Goal: Task Accomplishment & Management: Complete application form

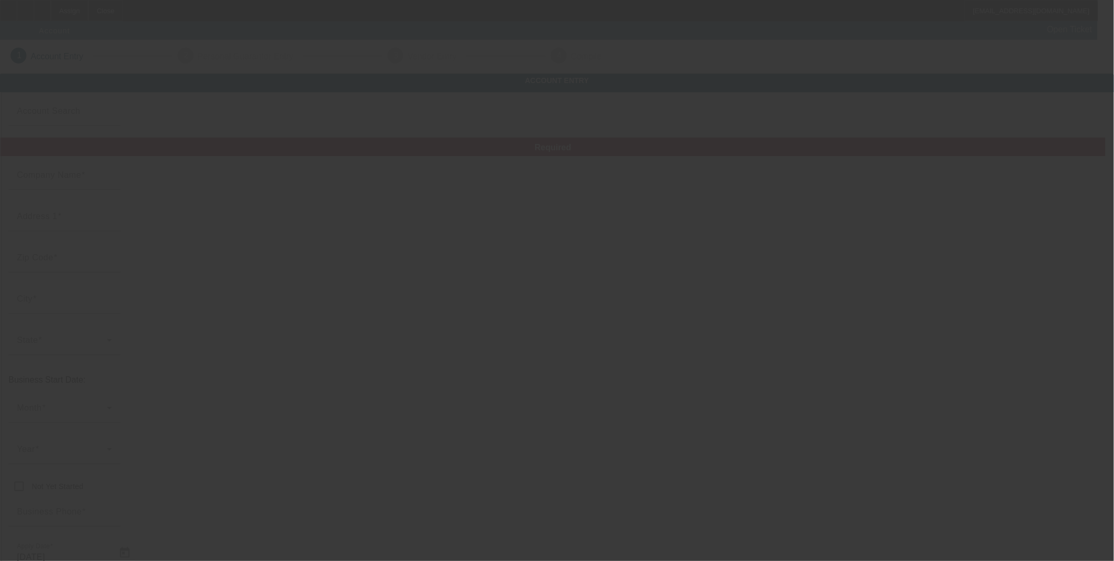
type input "Enhanced Auto Body Inc."
type input "290 n main st"
type input "10977"
type input "Spring valley"
type input "(845) 538-7893"
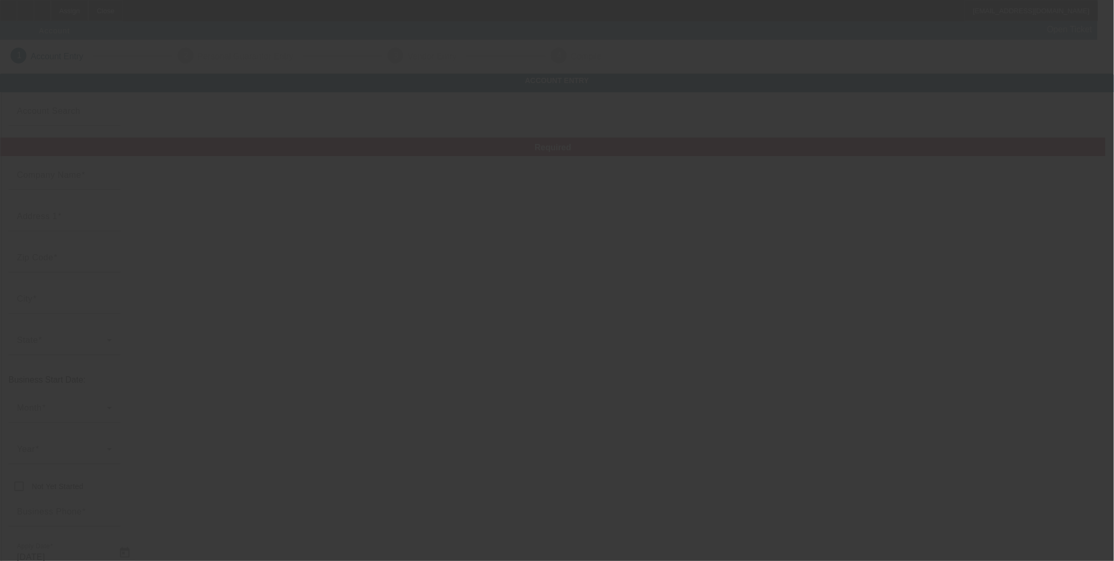
type input "Sam’s towing & automotive"
type input "mikemiddleton54@gmail.com"
type input "Rockland"
type input "630000976"
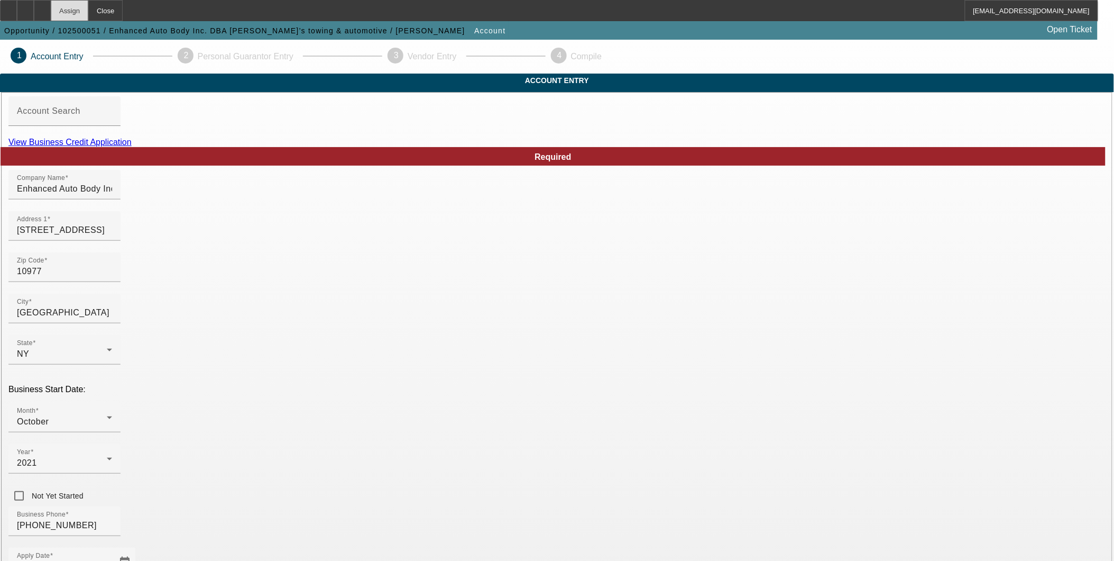
click at [85, 11] on div "Assign" at bounding box center [70, 10] width 38 height 21
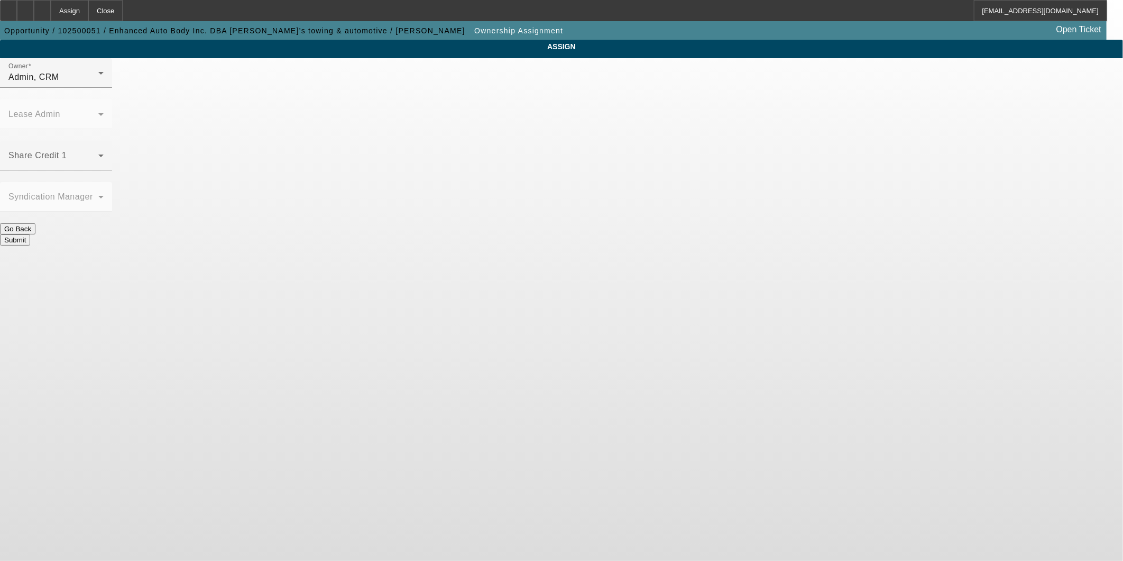
click at [35, 223] on button "Go Back" at bounding box center [17, 228] width 35 height 11
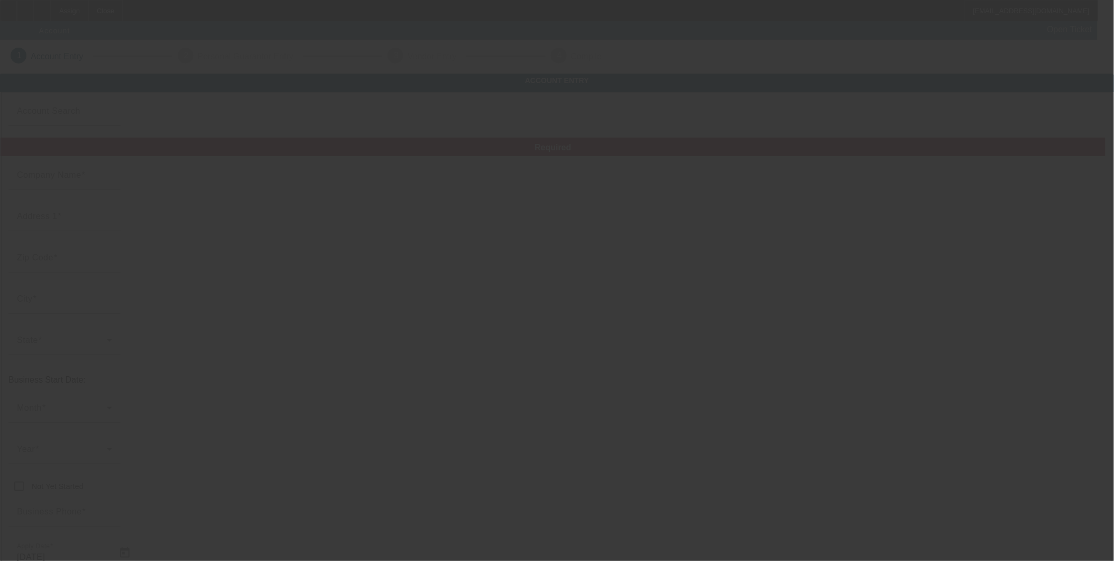
type input "Enhanced Auto Body Inc."
type input "[STREET_ADDRESS]"
type input "10977"
type input "Spring valley"
type input "(845) 538-7893"
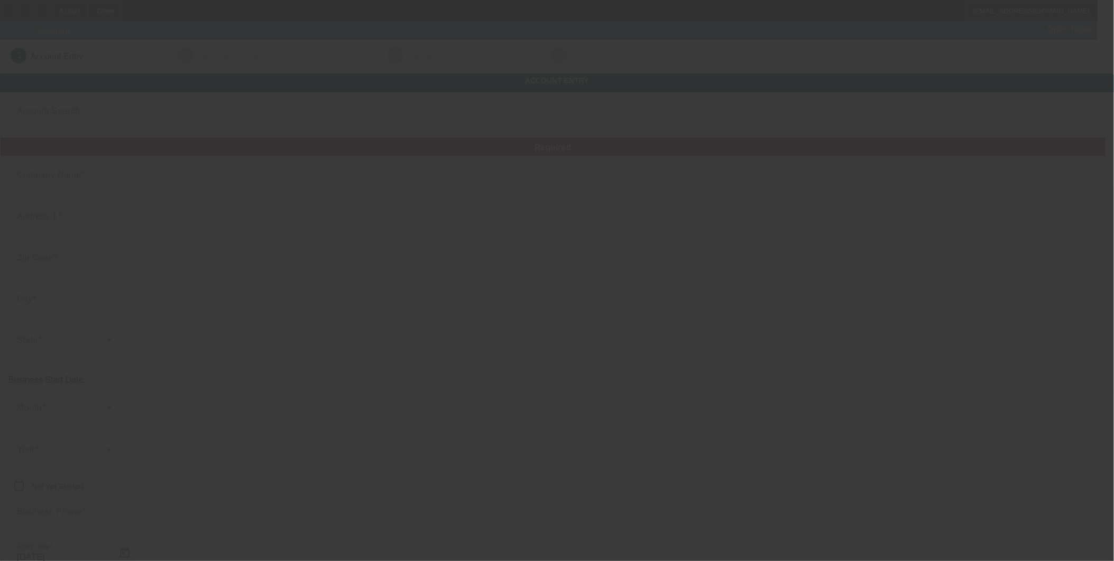
type input "Sam’s towing & automotive"
type input "mikemiddleton54@gmail.com"
type input "Rockland"
type input "630000976"
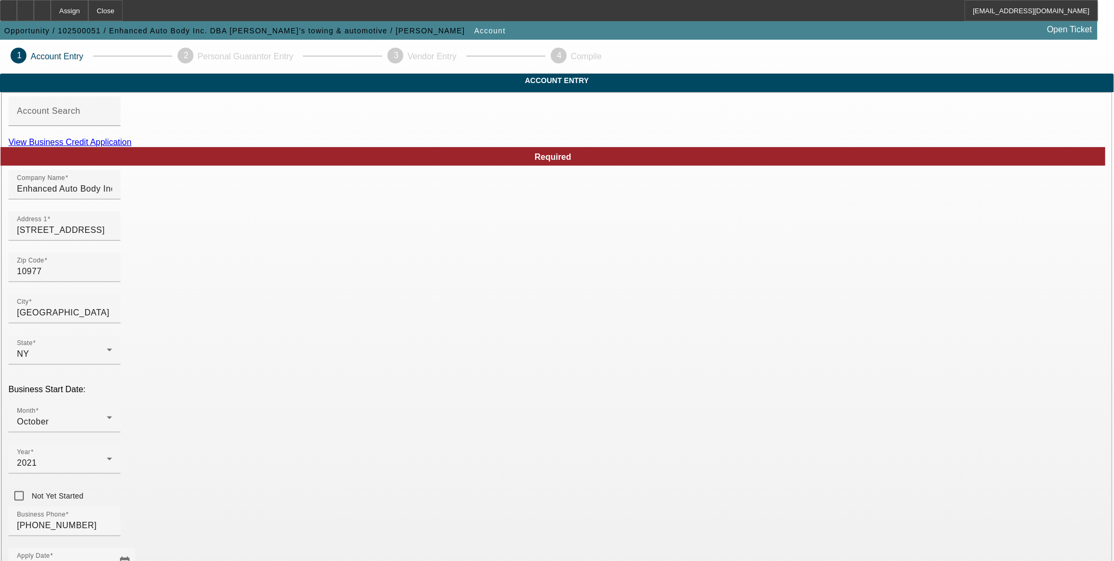
click at [132, 146] on link "View Business Credit Application" at bounding box center [69, 141] width 123 height 9
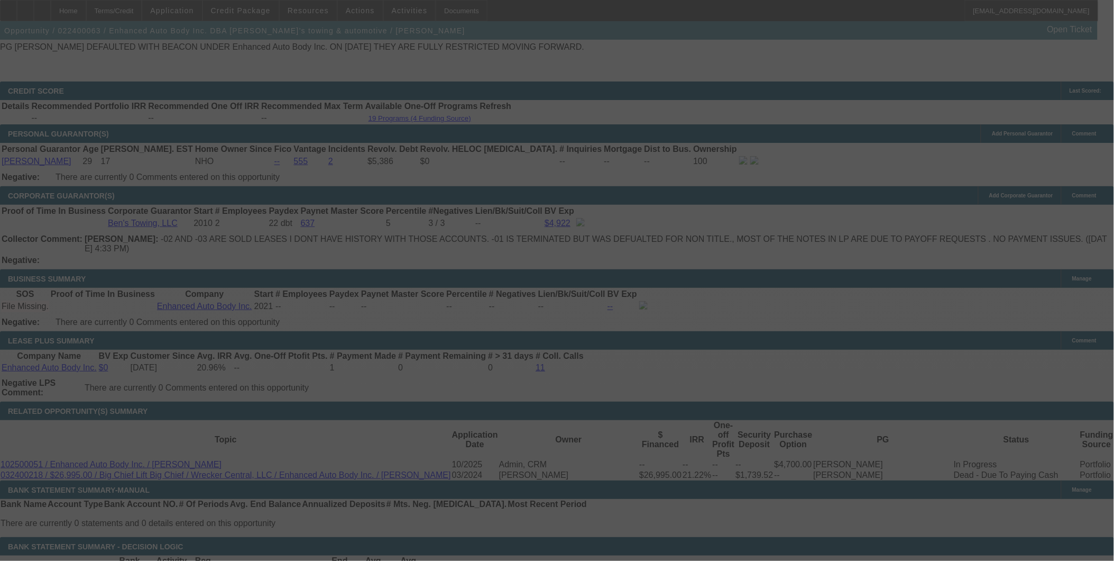
scroll to position [1684, 0]
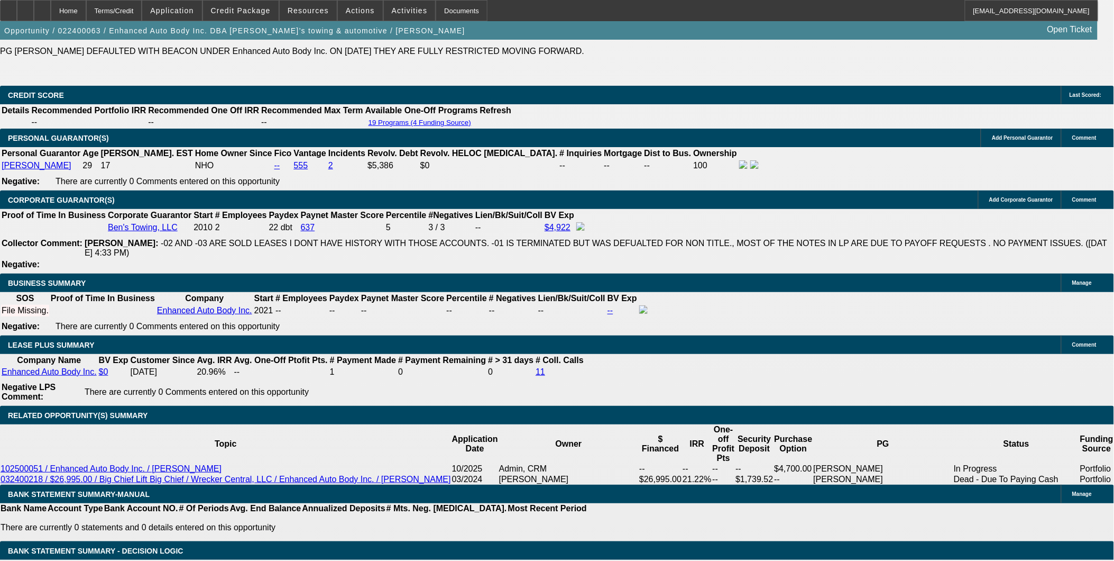
select select "0"
select select "2"
select select "0"
select select "2"
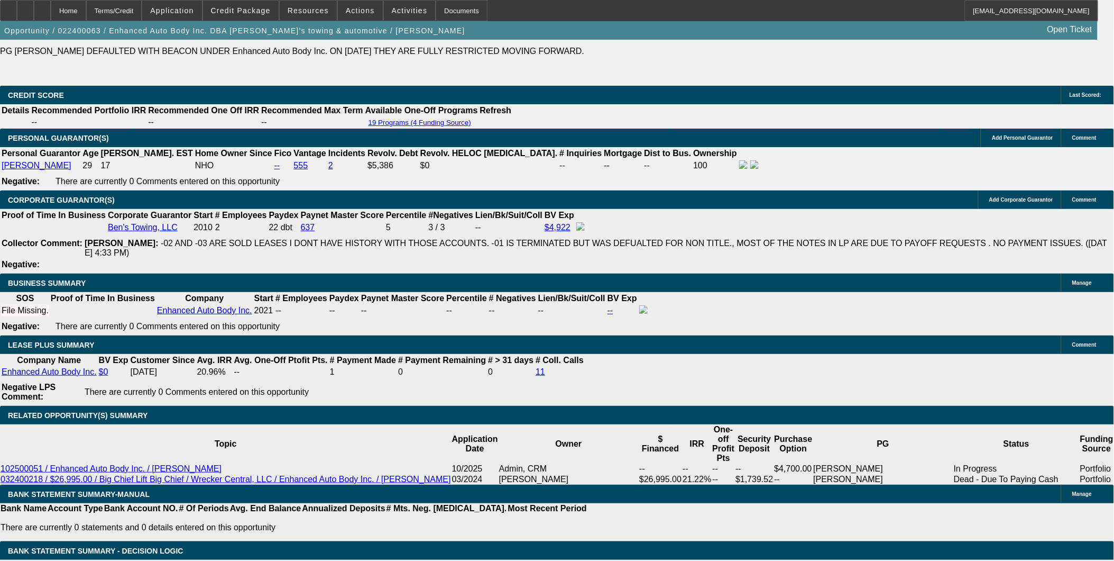
select select "0.1"
select select "0"
select select "2"
select select "0.1"
select select "0"
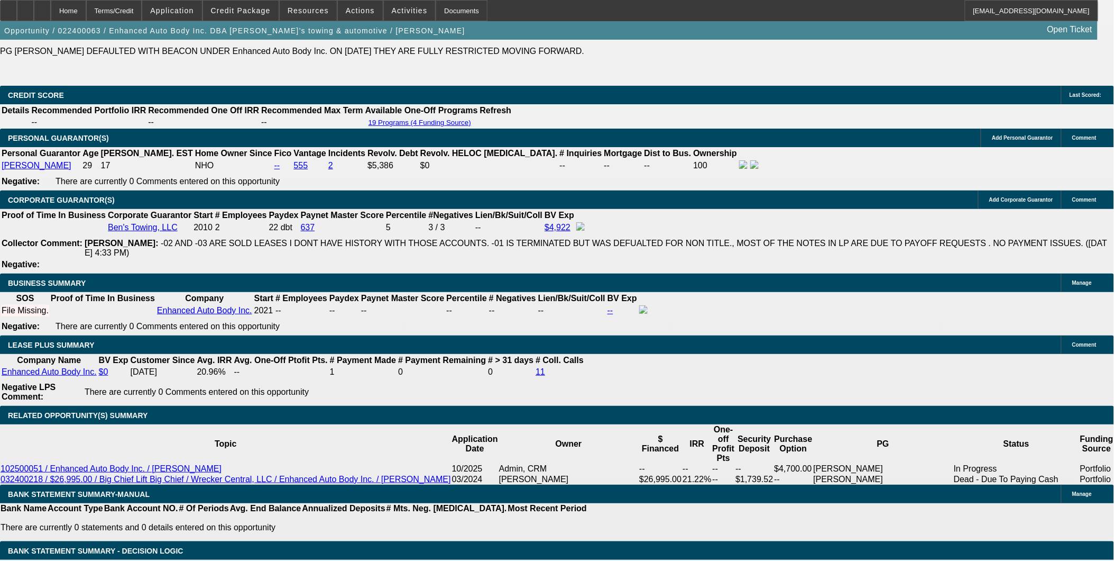
select select "2"
select select "0.1"
select select "1"
select select "2"
select select "6"
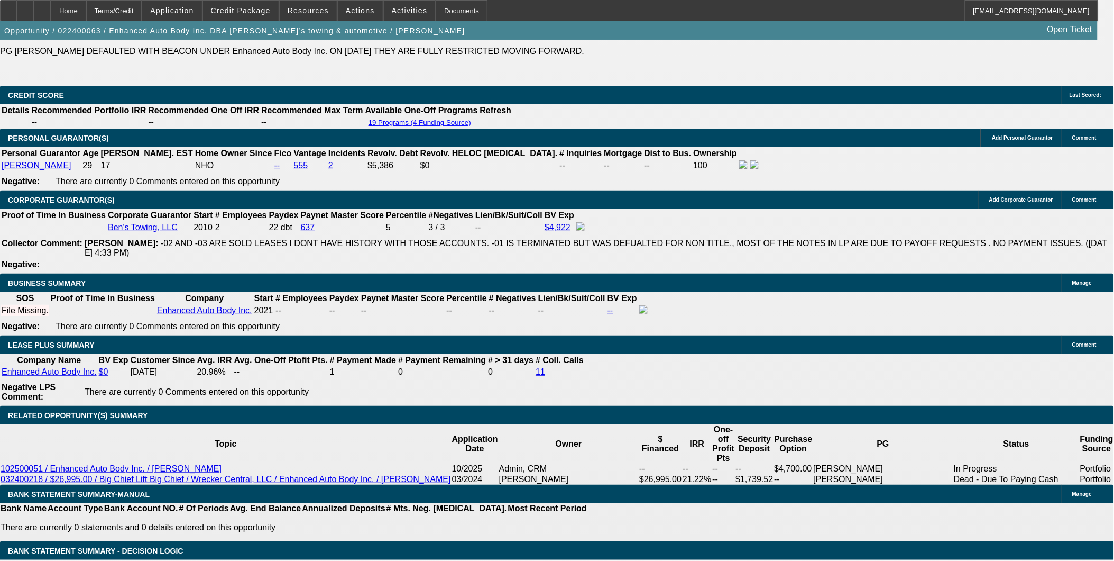
select select "1"
select select "2"
select select "4"
select select "1"
select select "2"
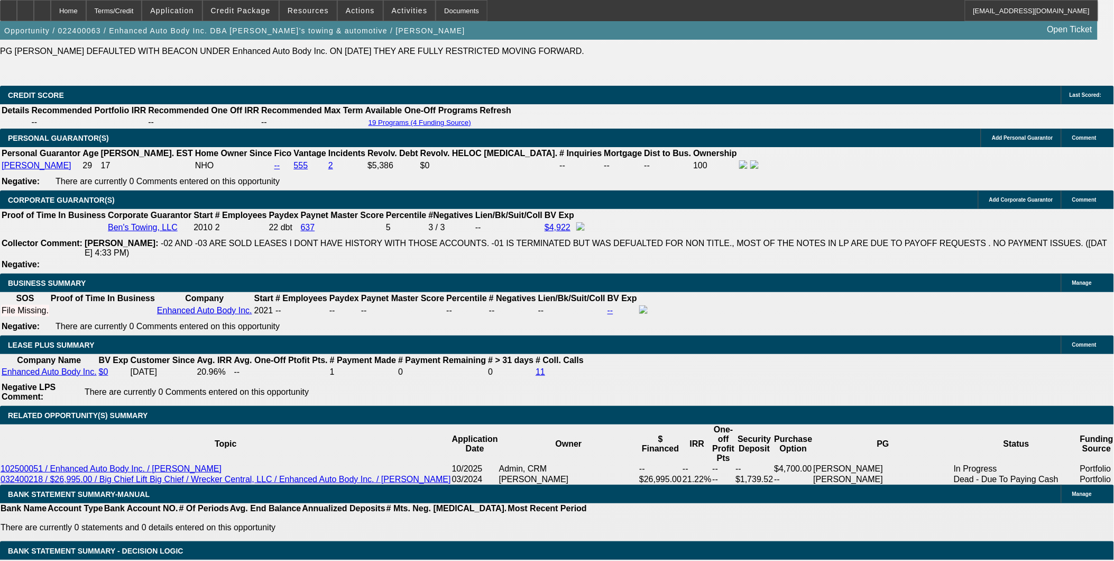
select select "4"
select select "1"
select select "2"
select select "4"
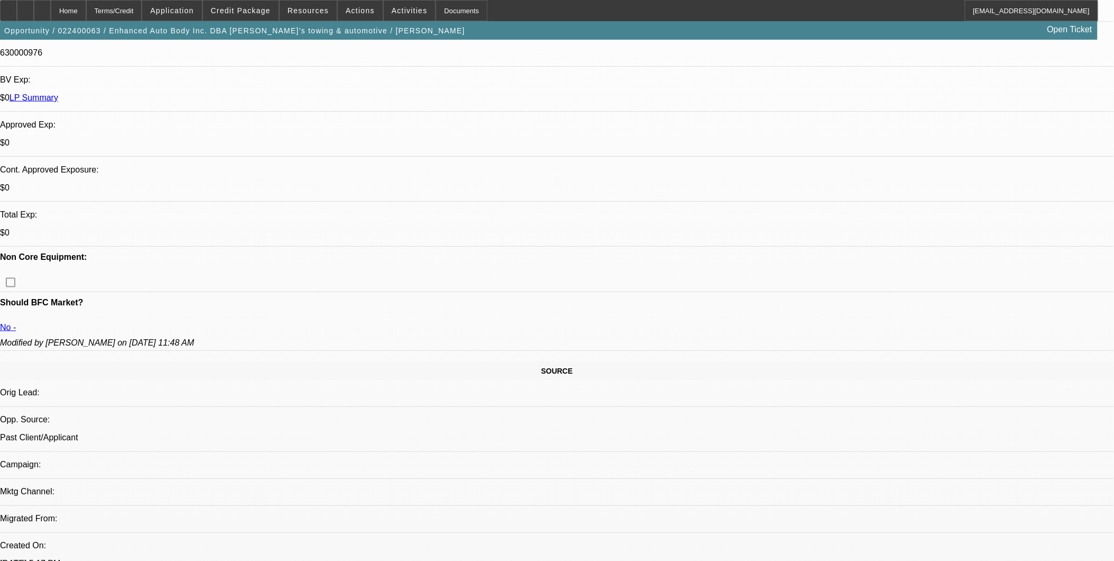
scroll to position [2073, 0]
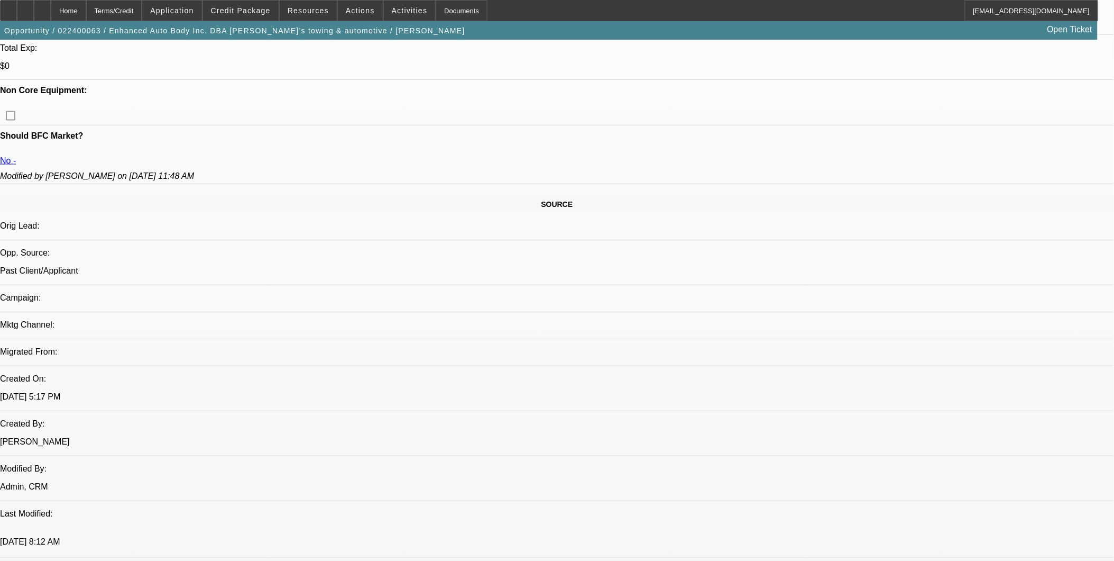
scroll to position [529, 0]
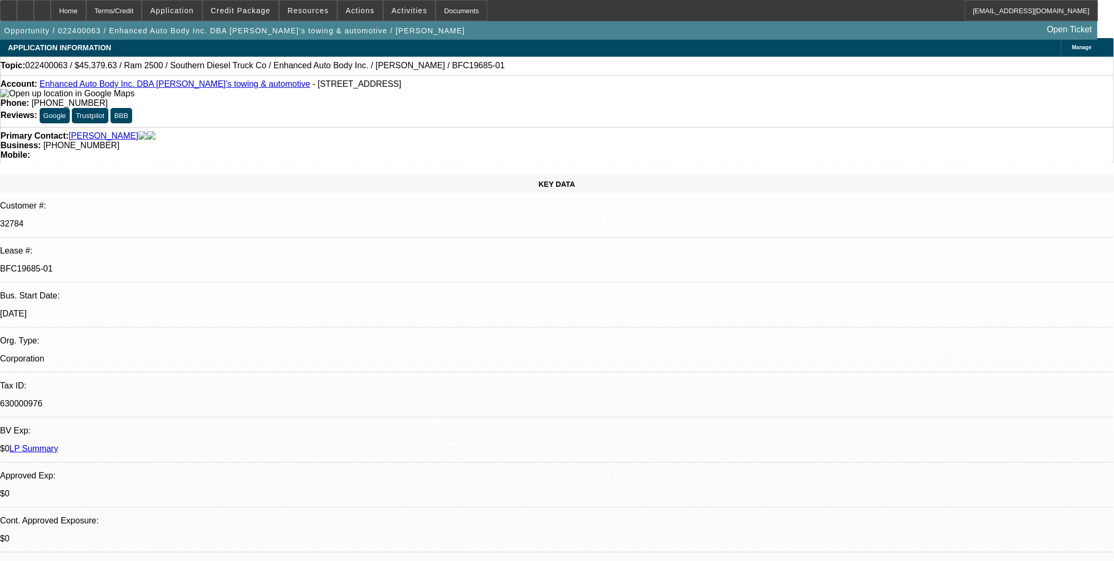
scroll to position [0, 0]
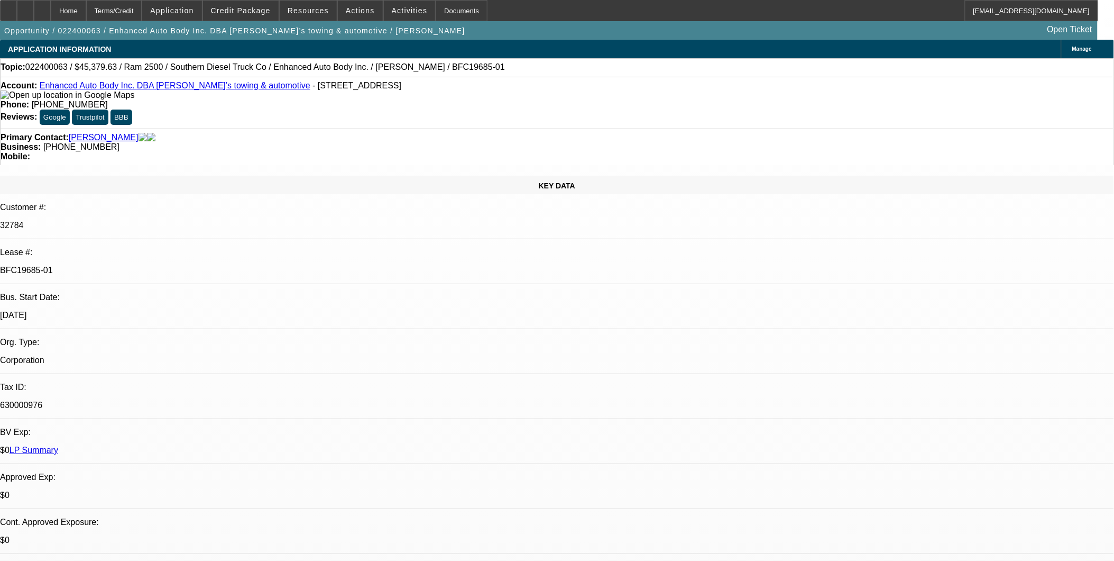
click at [134, 87] on link "Enhanced Auto Body Inc. DBA Sam’s towing & automotive" at bounding box center [175, 85] width 271 height 9
click at [263, 11] on span "Credit Package" at bounding box center [241, 10] width 60 height 8
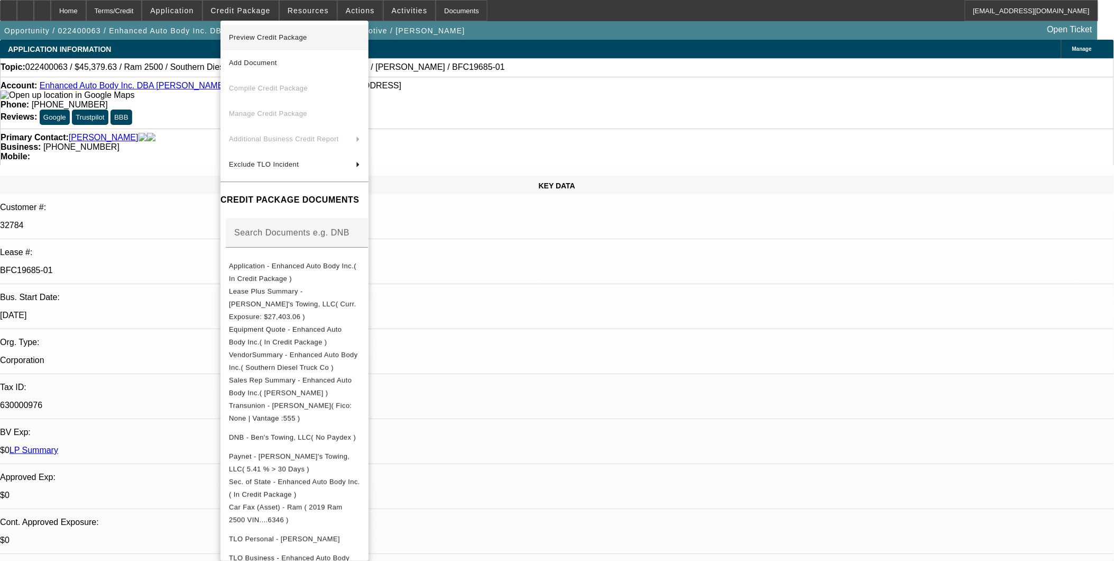
click at [316, 37] on span "Preview Credit Package" at bounding box center [294, 37] width 131 height 13
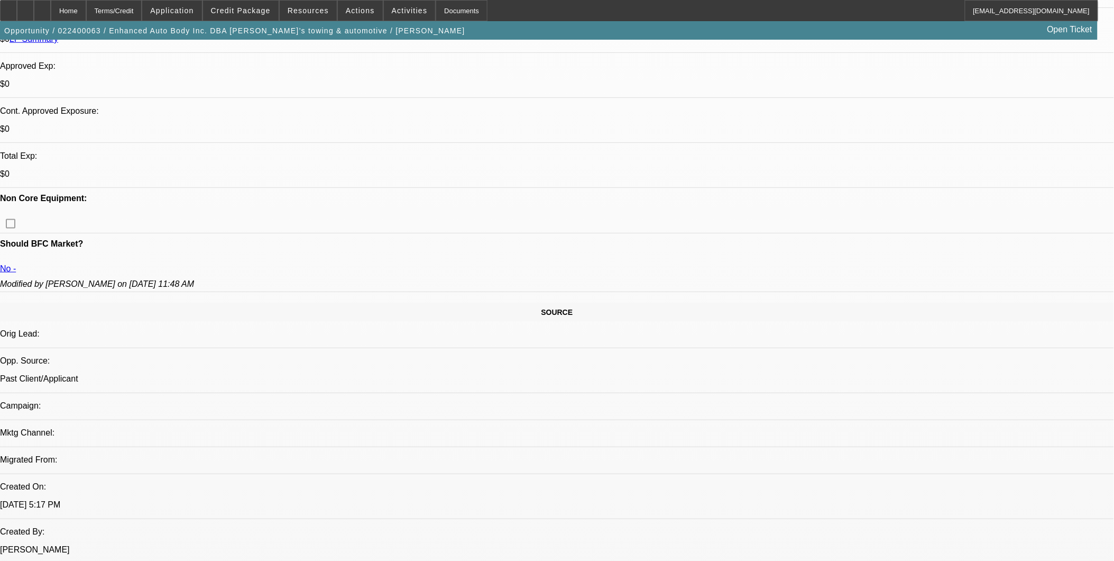
scroll to position [764, 0]
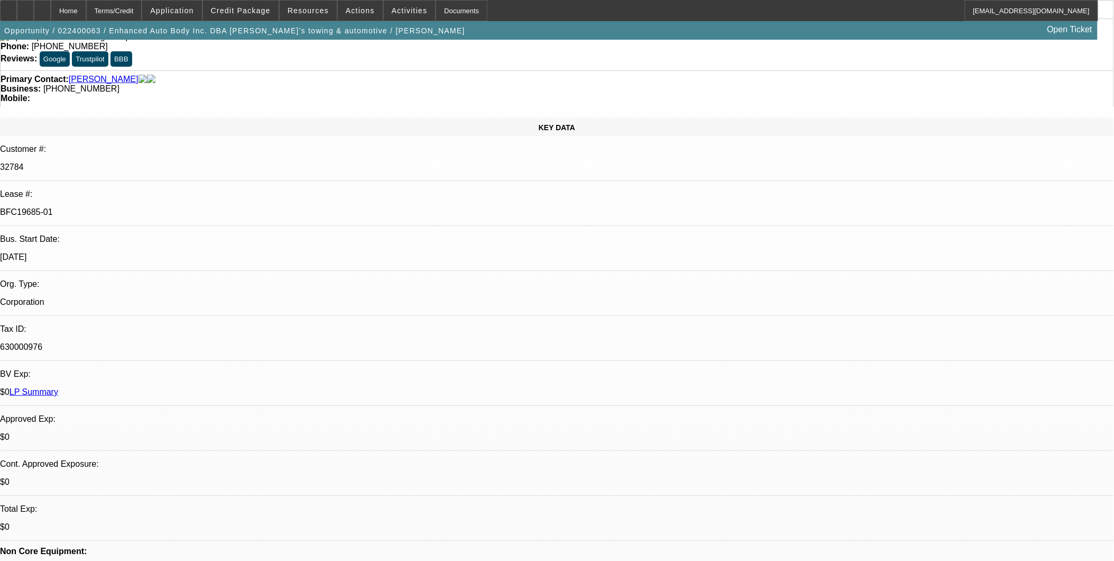
scroll to position [0, 0]
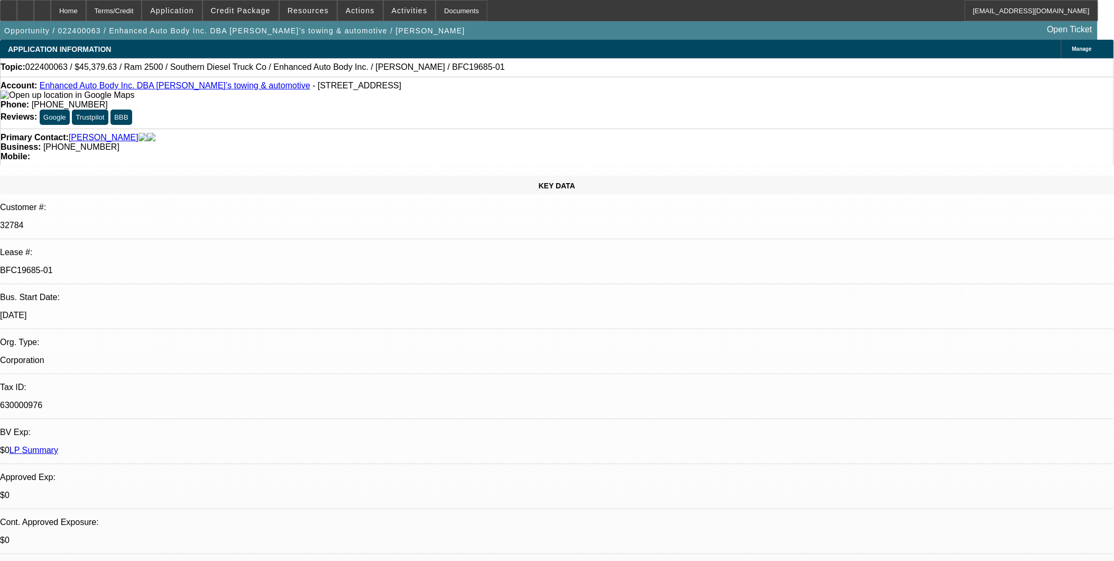
click at [98, 87] on link "Enhanced Auto Body Inc. DBA Sam’s towing & automotive" at bounding box center [175, 85] width 271 height 9
drag, startPoint x: 384, startPoint y: 337, endPoint x: 395, endPoint y: 294, distance: 44.1
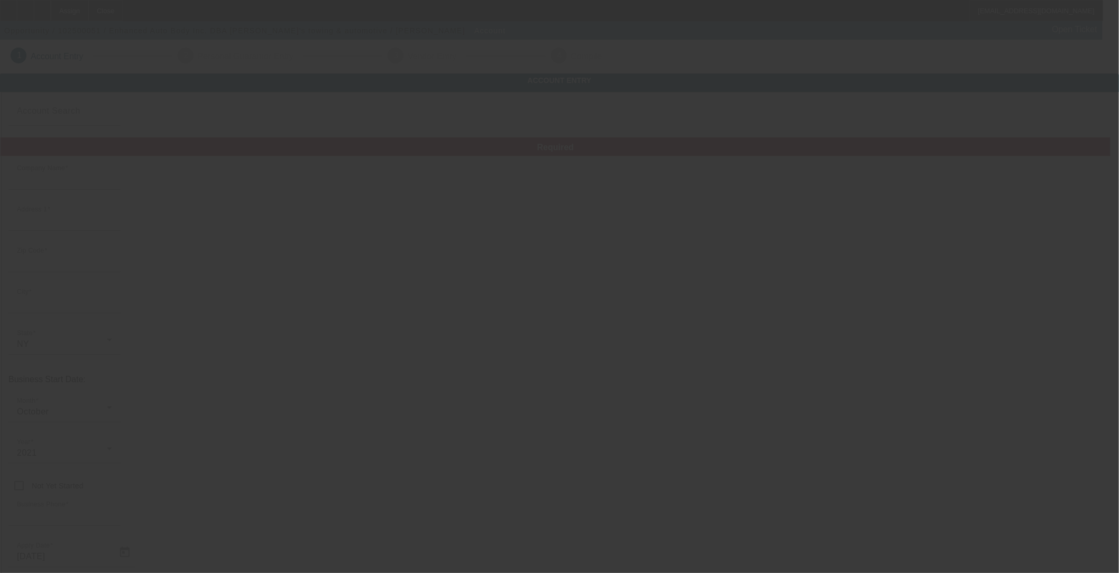
type input "Enhanced Auto Body Inc."
type input "[STREET_ADDRESS]"
type input "10977"
type input "Spring valley"
type input "[PHONE_NUMBER]"
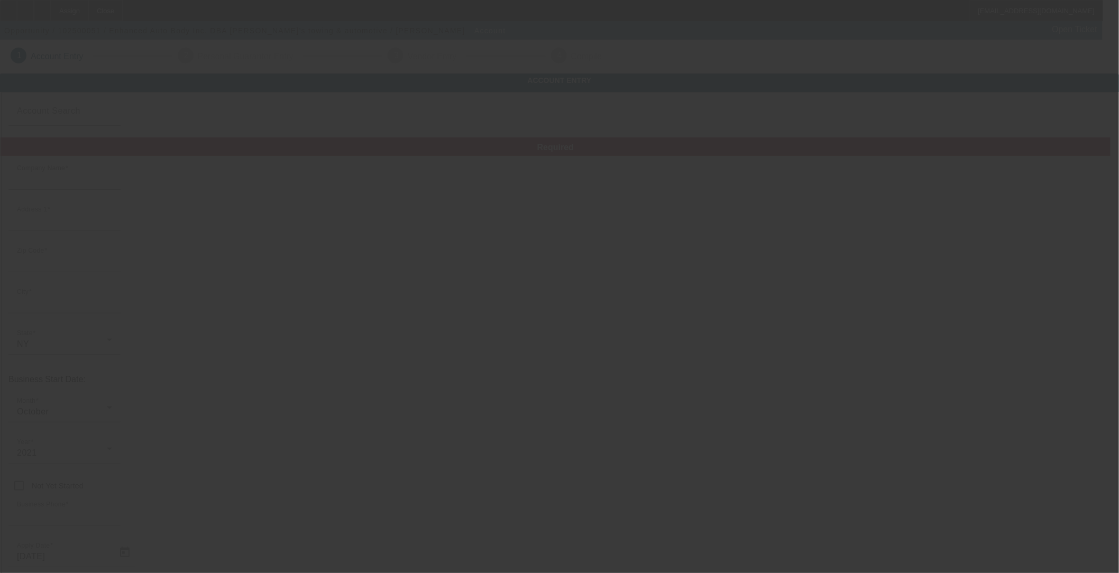
type input "Sam’s towing & automotive"
type input "mikemiddleton54@gmail.com"
type input "Rockland"
type input "630000976"
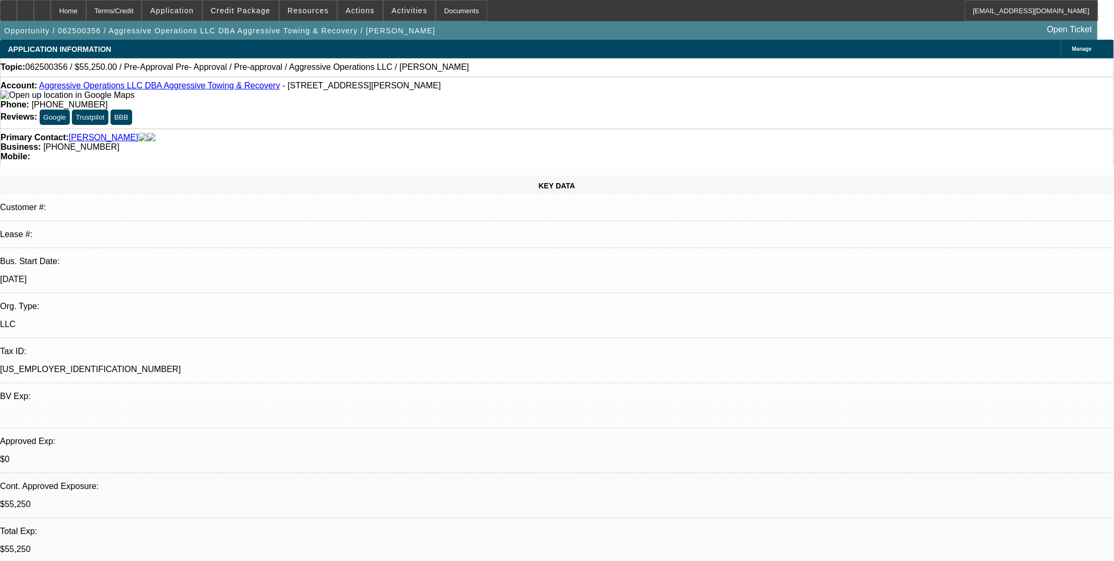
select select "0.15"
select select "2"
select select "0"
select select "0.15"
select select "2"
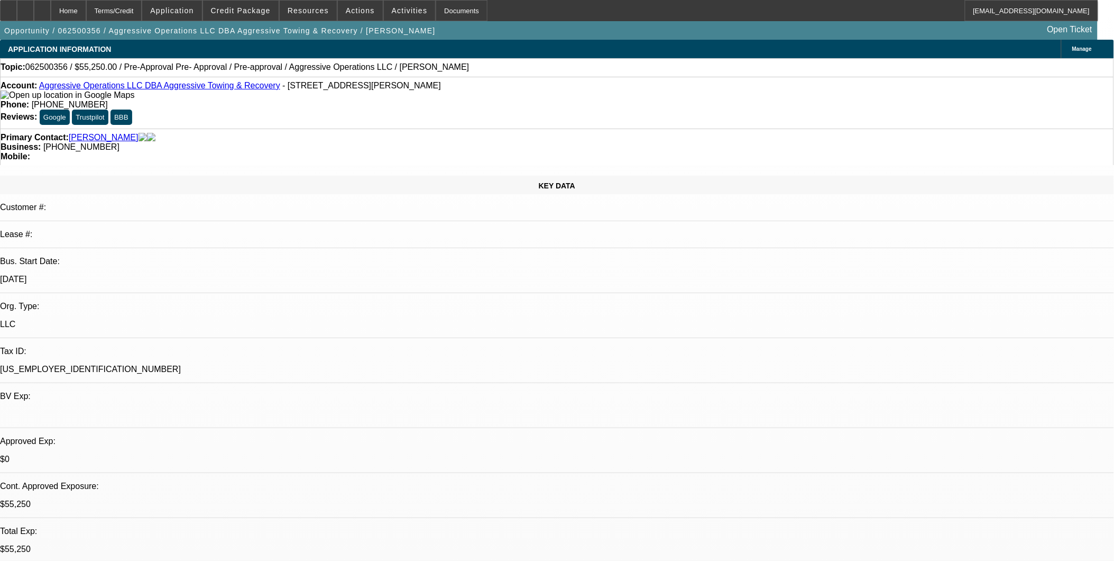
select select "0"
select select "0.15"
select select "2"
select select "0"
select select "0.15"
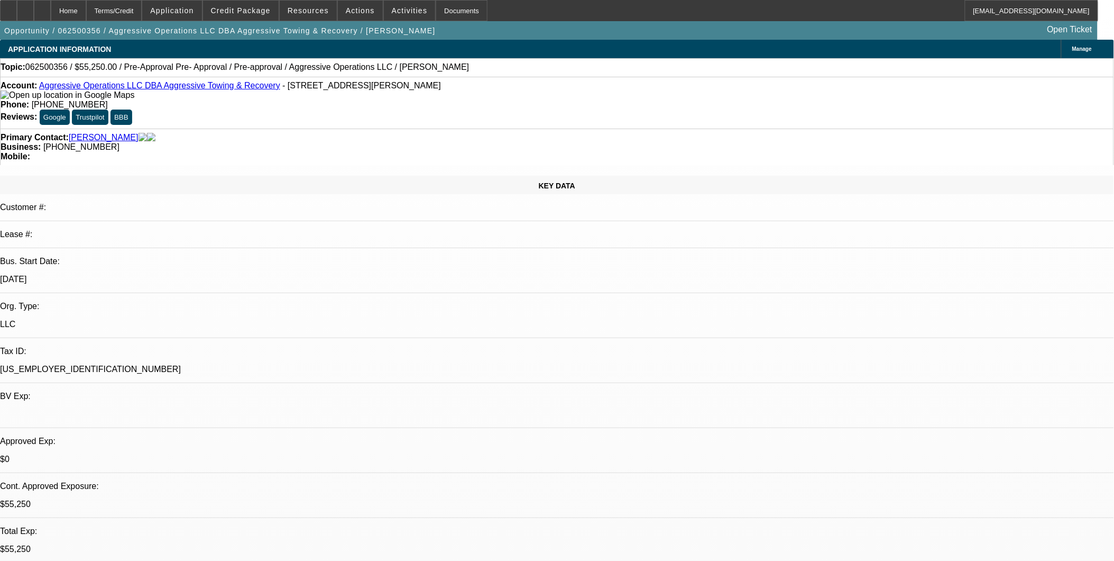
select select "2"
select select "0"
select select "1"
select select "2"
select select "6"
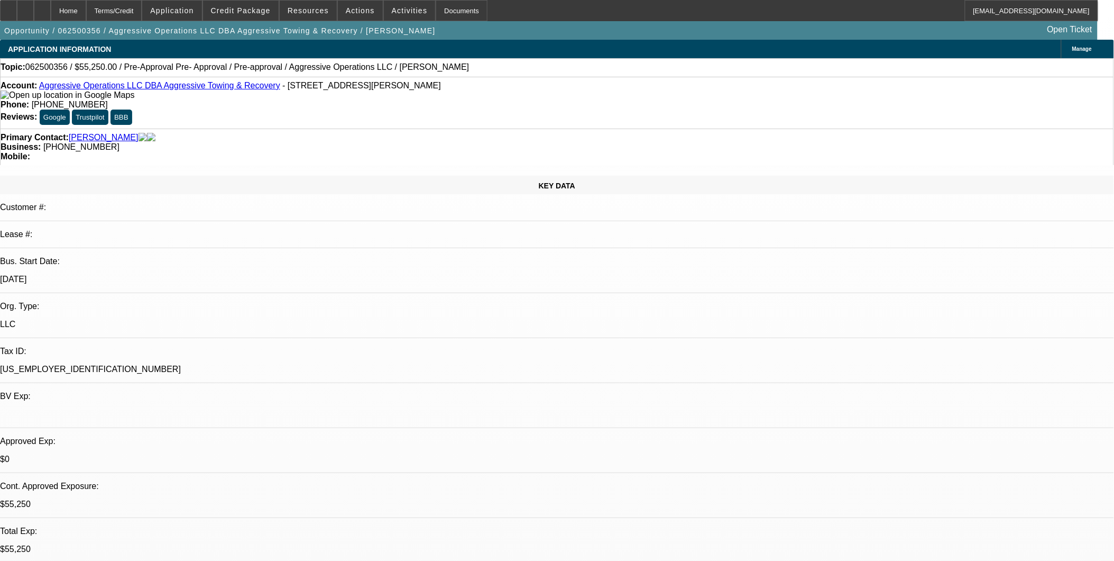
select select "1"
select select "2"
select select "6"
select select "1"
select select "2"
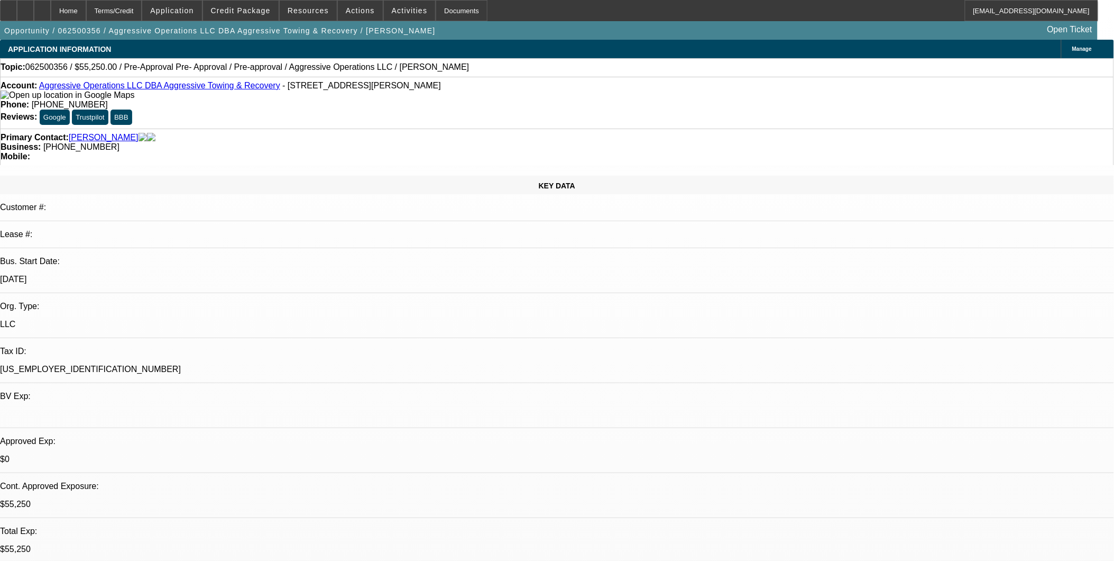
select select "6"
select select "1"
select select "2"
select select "6"
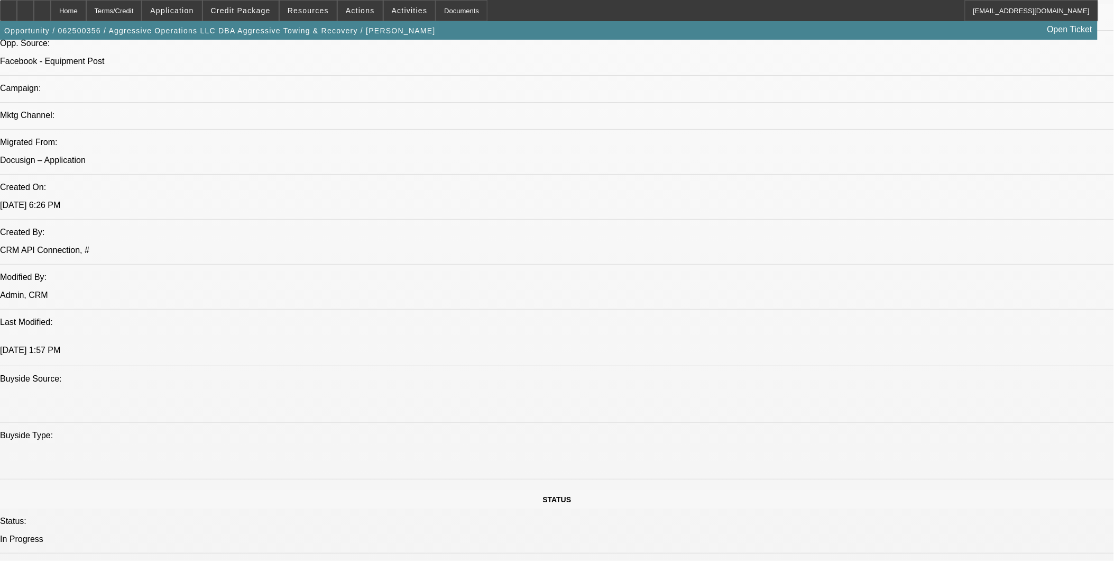
scroll to position [705, 0]
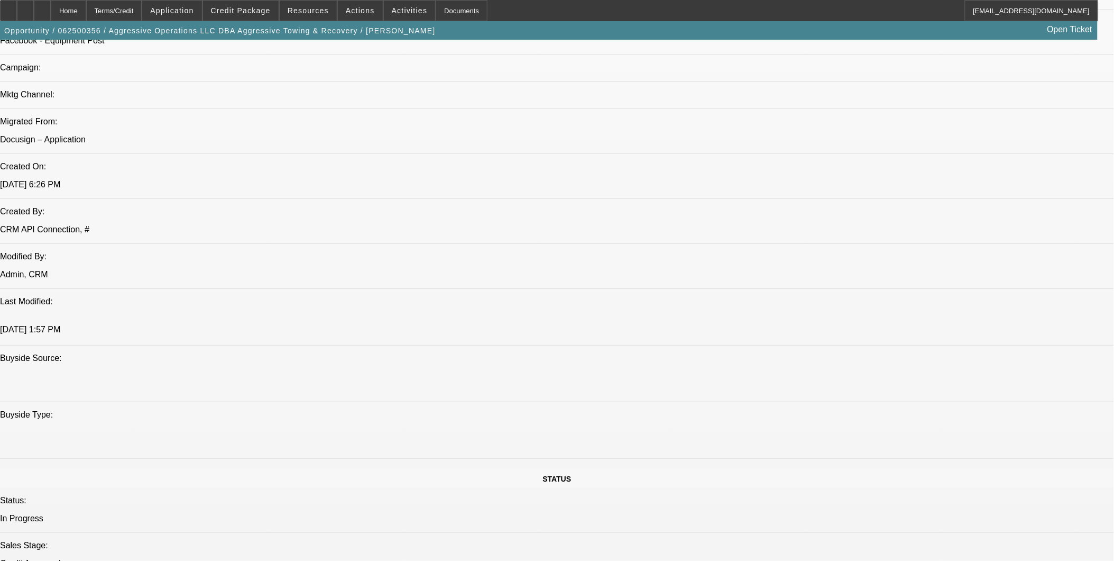
click at [256, 11] on span "Credit Package" at bounding box center [241, 10] width 60 height 8
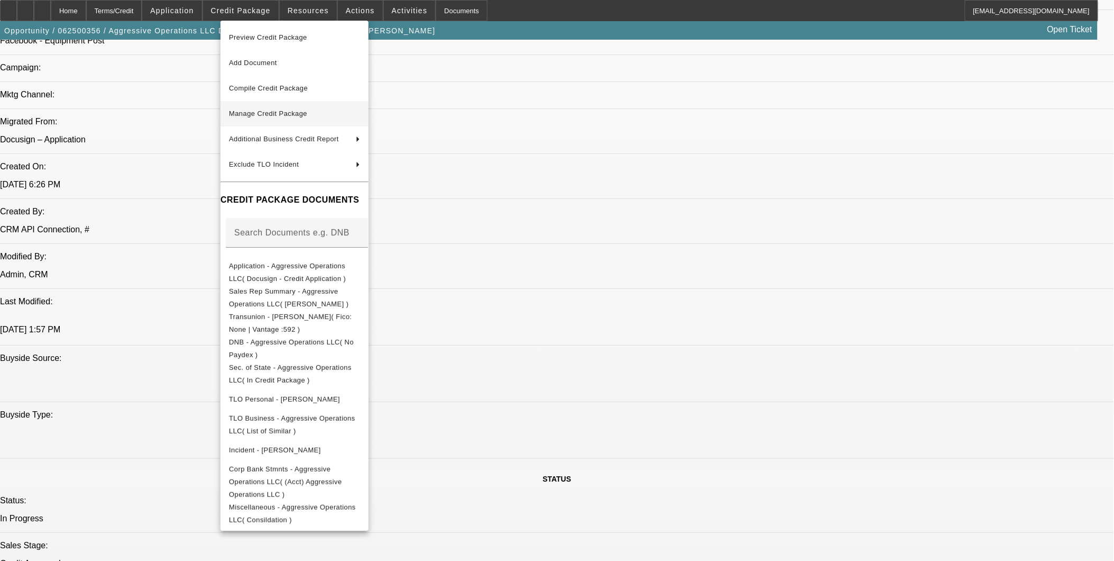
click at [323, 113] on span "Manage Credit Package" at bounding box center [294, 113] width 131 height 13
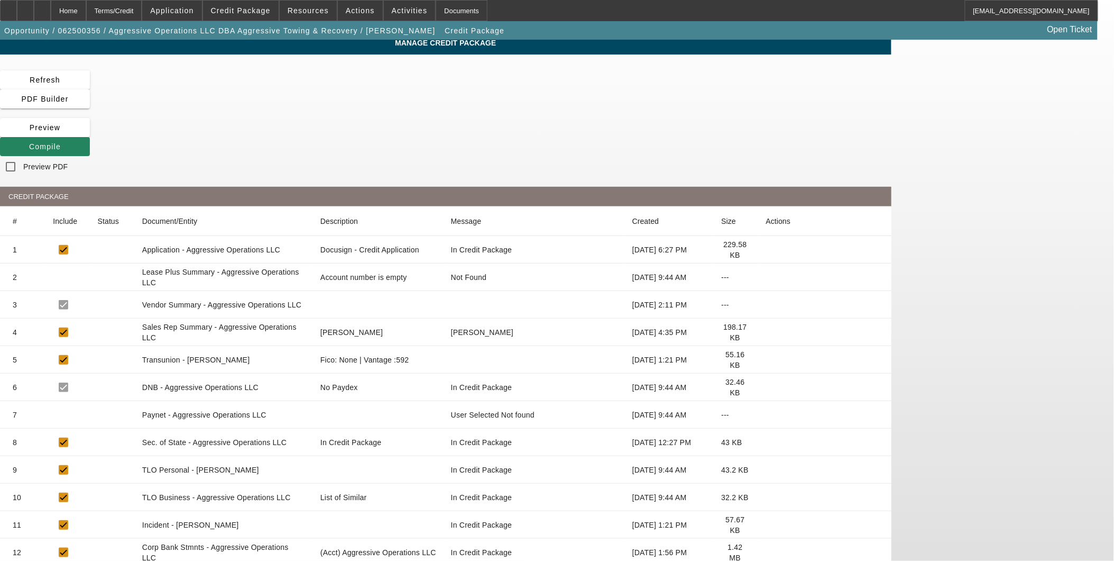
scroll to position [5, 0]
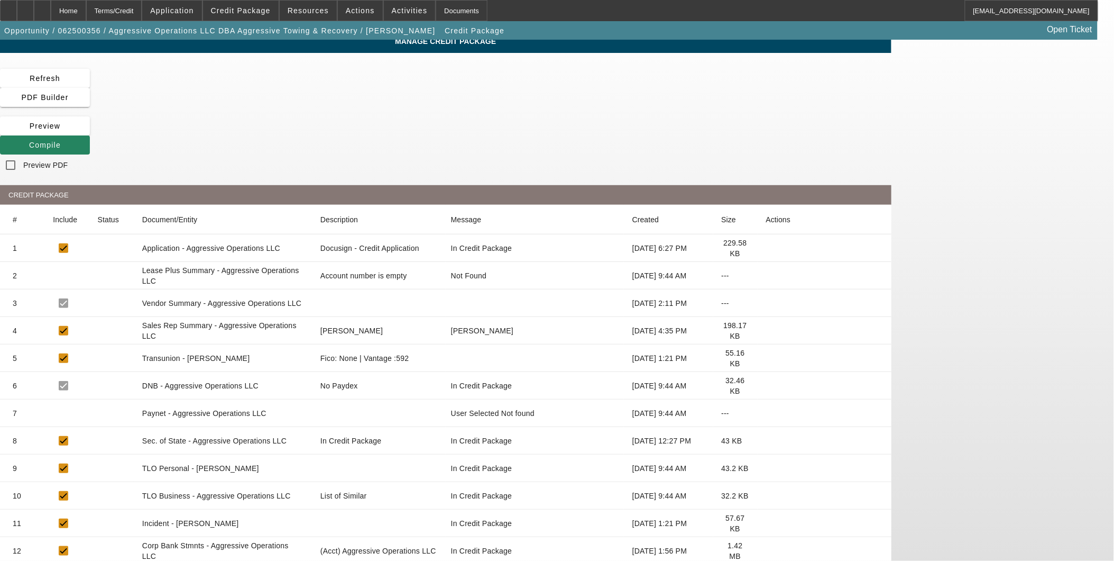
click at [766, 551] on icon at bounding box center [766, 551] width 0 height 0
click at [61, 141] on span "Compile" at bounding box center [45, 145] width 32 height 8
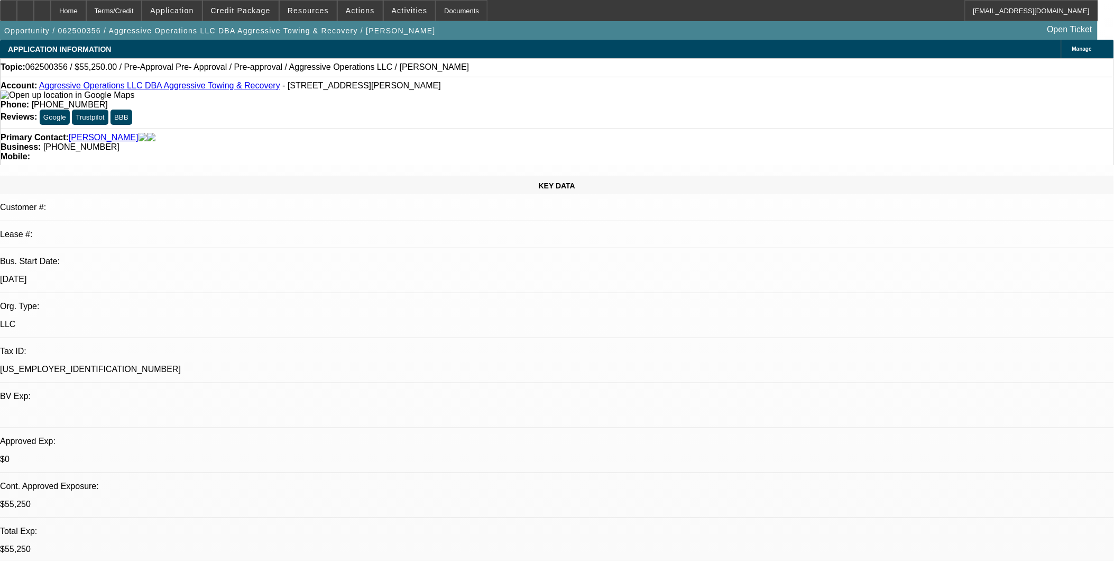
select select "0.15"
select select "2"
select select "0"
select select "6"
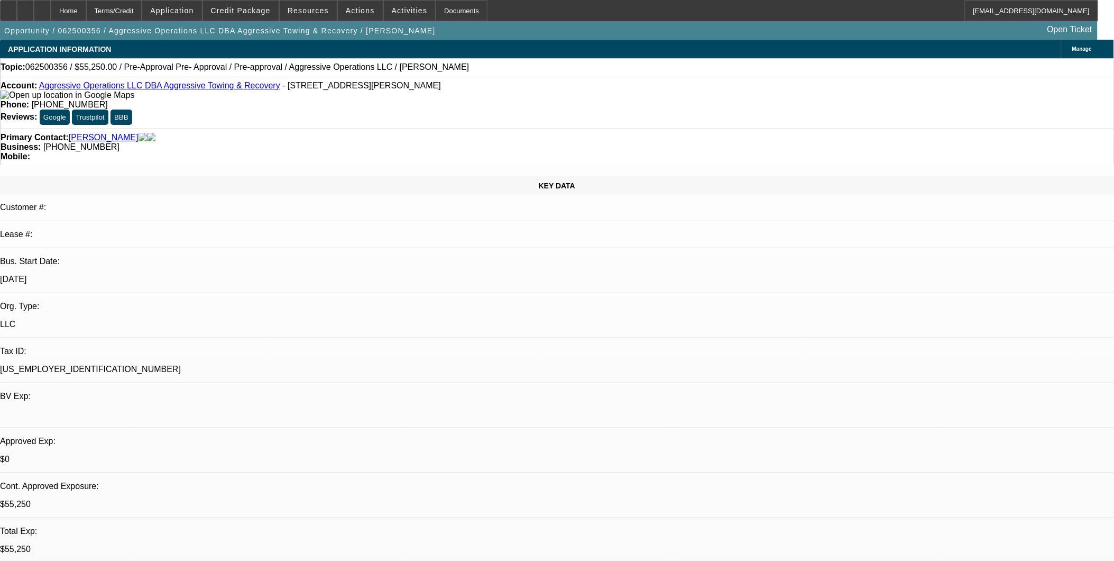
select select "0.15"
select select "2"
select select "0"
select select "6"
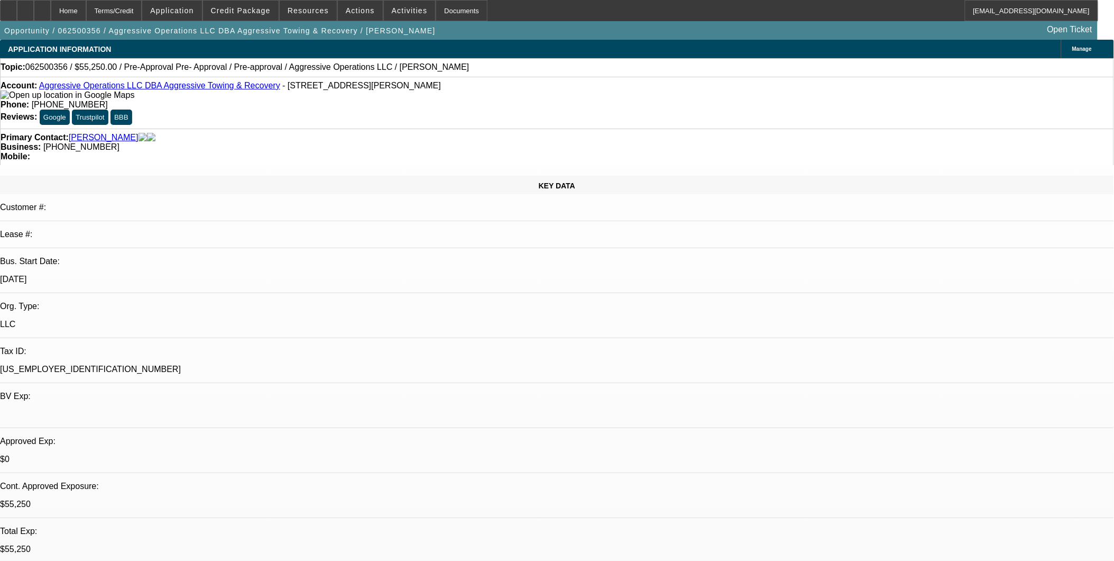
select select "0.15"
select select "2"
select select "0"
select select "6"
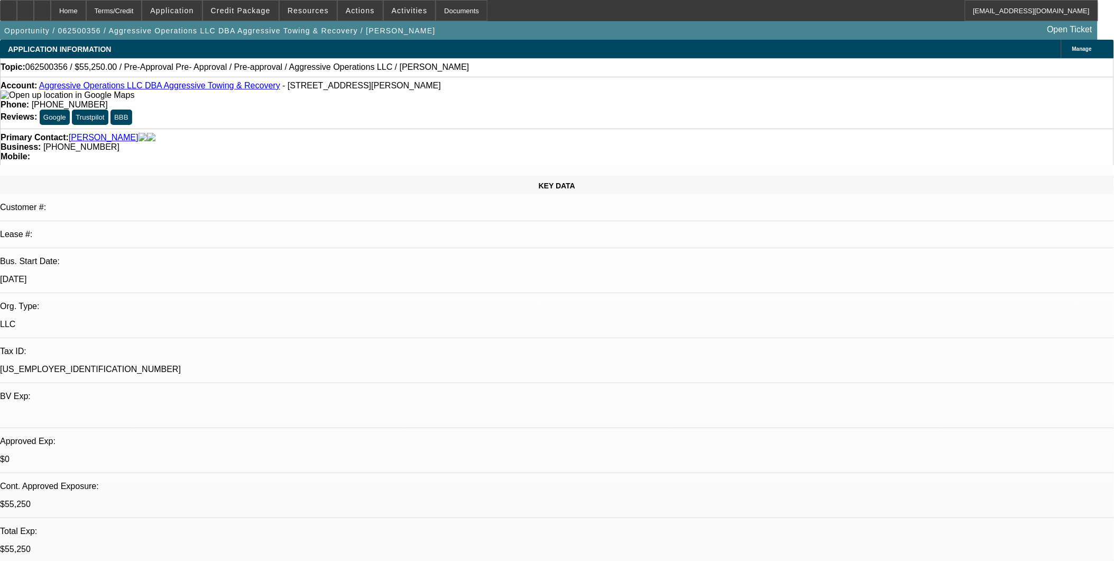
select select "0.15"
select select "2"
select select "0"
select select "6"
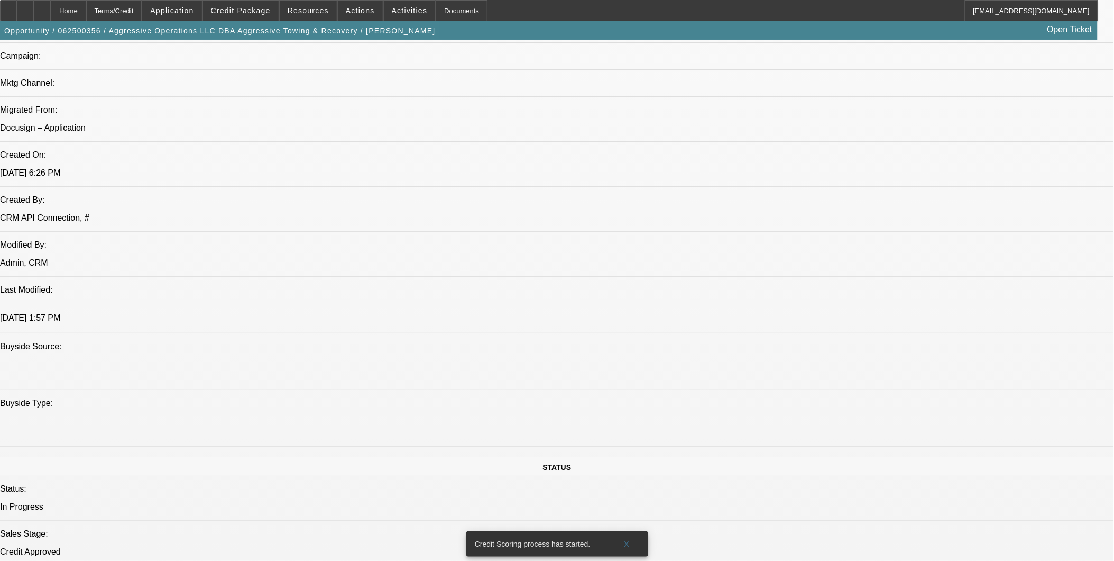
scroll to position [764, 0]
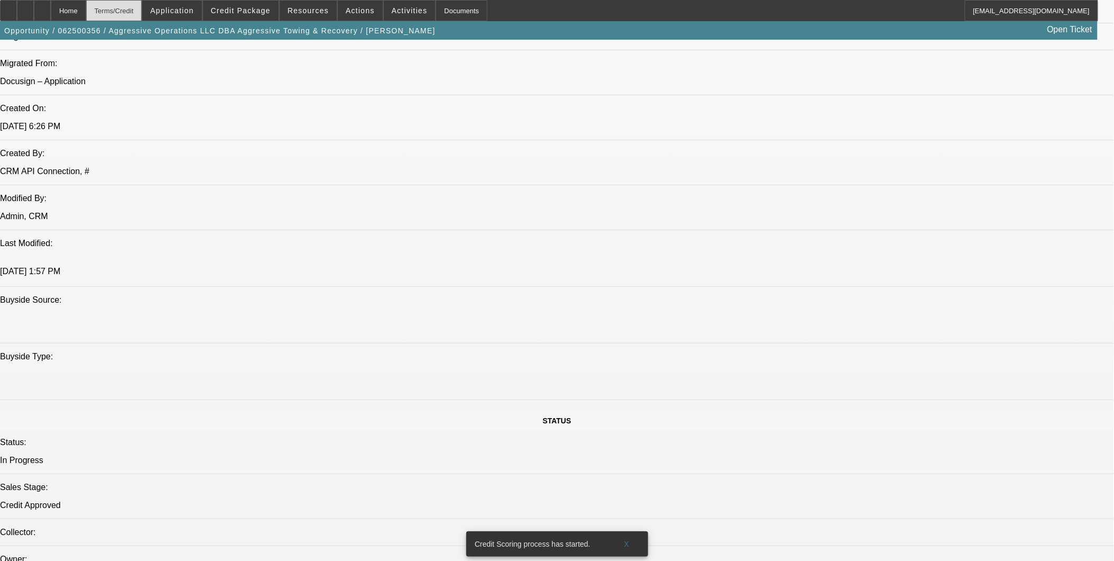
click at [142, 6] on div "Terms/Credit" at bounding box center [114, 10] width 56 height 21
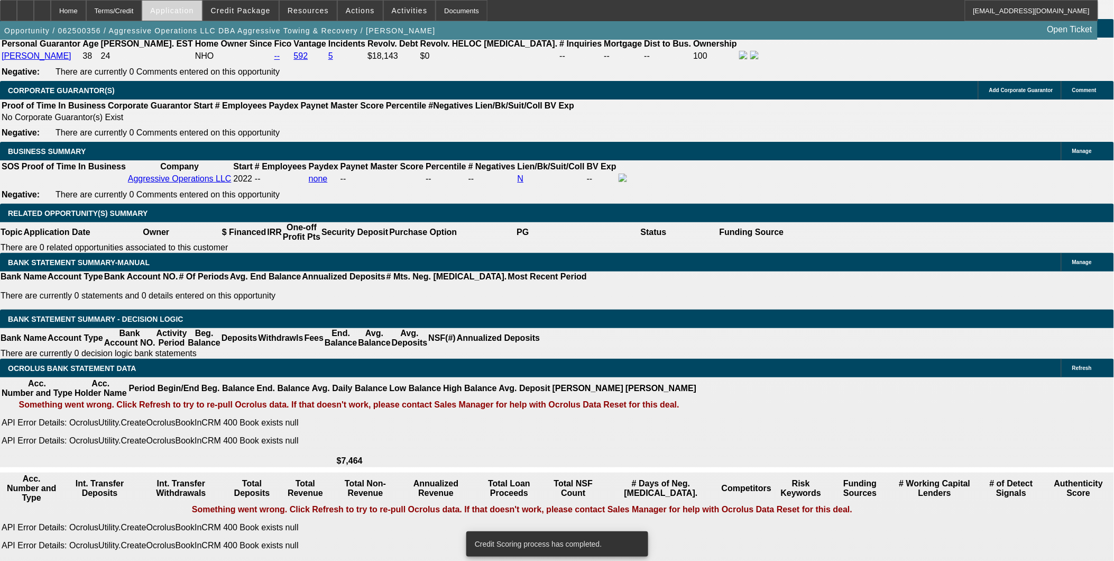
click at [191, 7] on span "Application" at bounding box center [171, 10] width 43 height 8
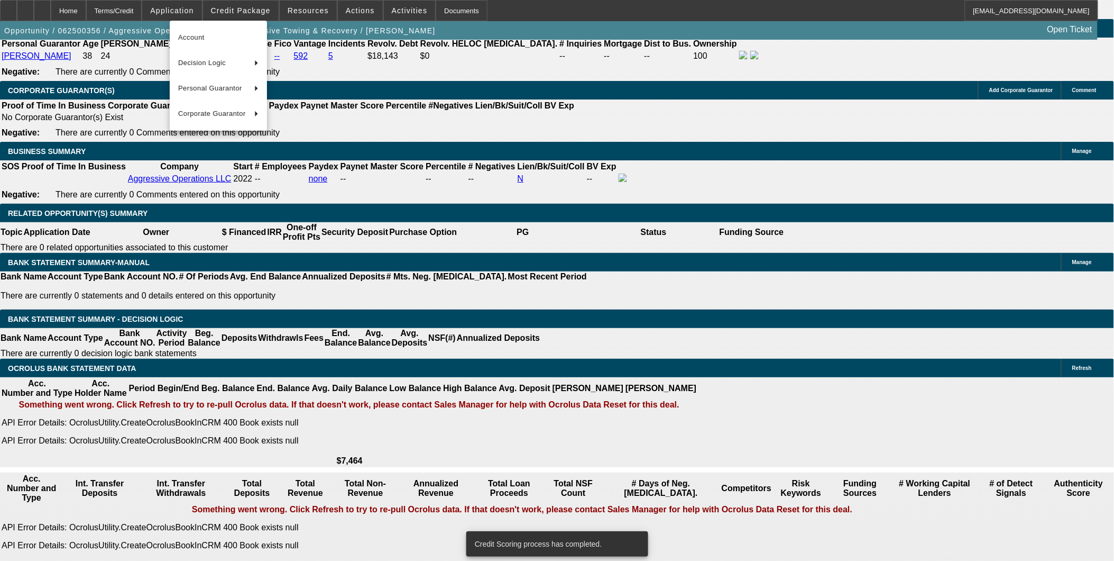
scroll to position [1558, 0]
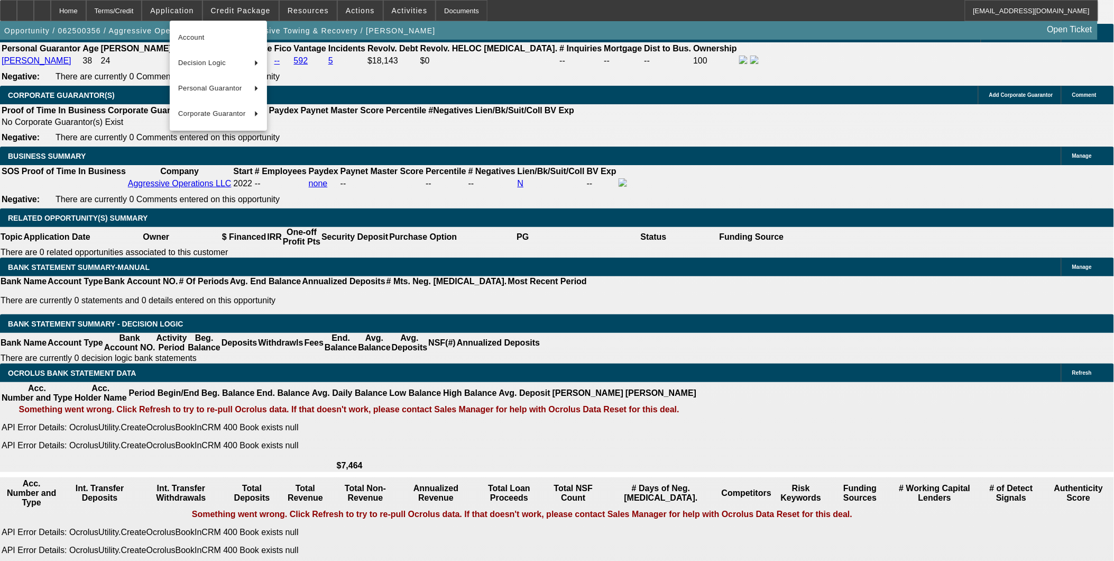
click at [311, 8] on div at bounding box center [557, 280] width 1114 height 561
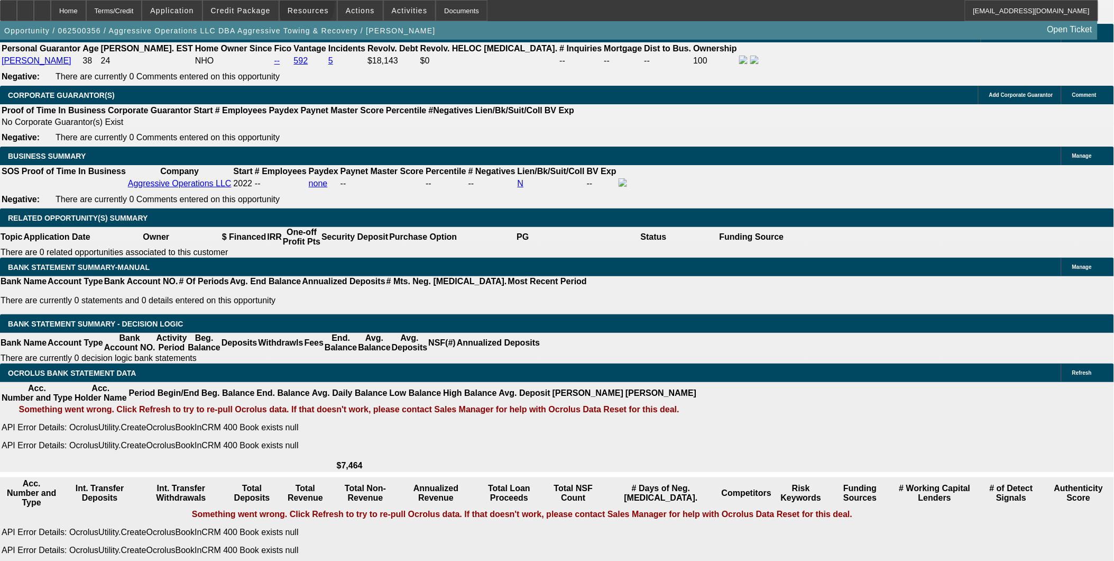
click at [311, 8] on span "Resources" at bounding box center [308, 10] width 41 height 8
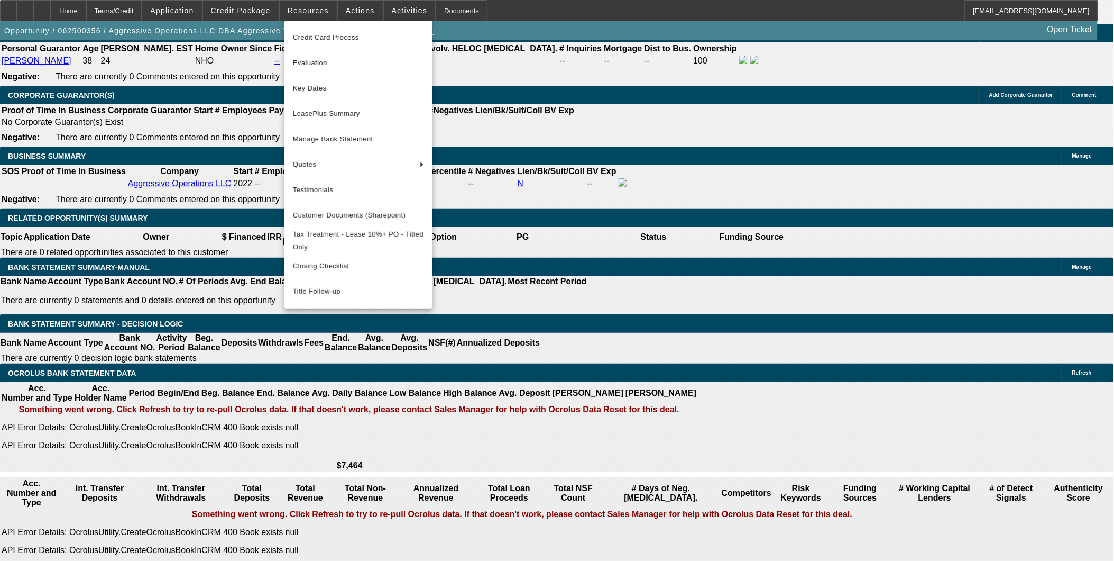
click at [356, 10] on div at bounding box center [557, 280] width 1114 height 561
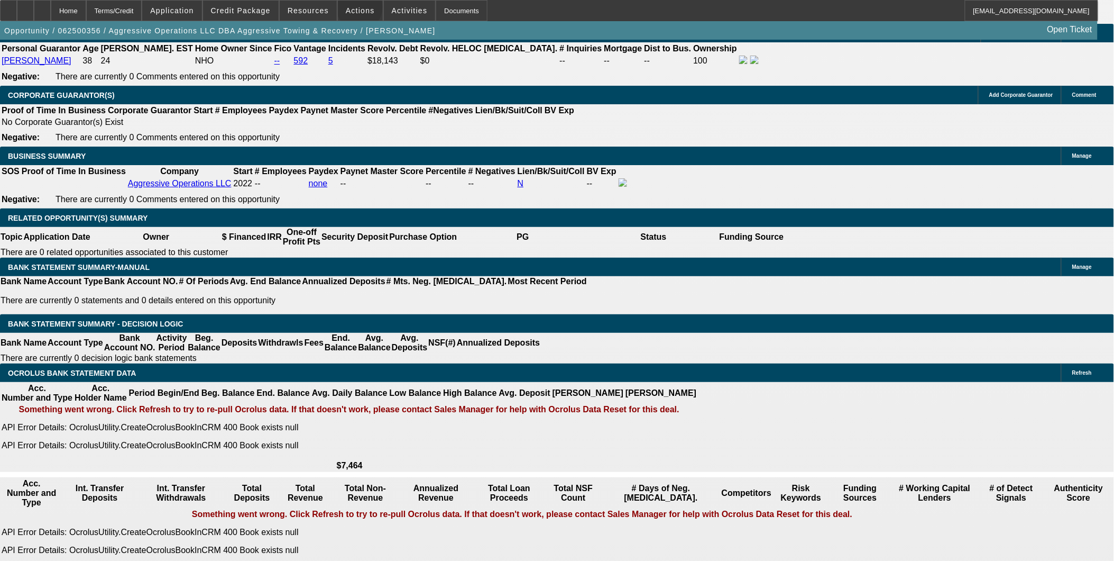
click at [356, 10] on span "Actions" at bounding box center [360, 10] width 29 height 8
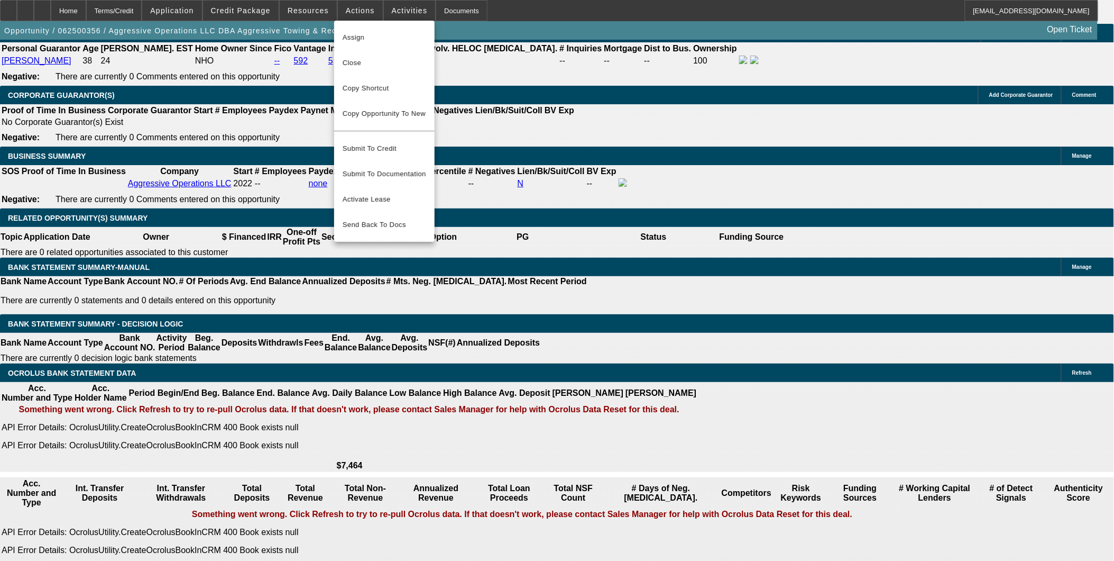
click at [396, 11] on div at bounding box center [557, 280] width 1114 height 561
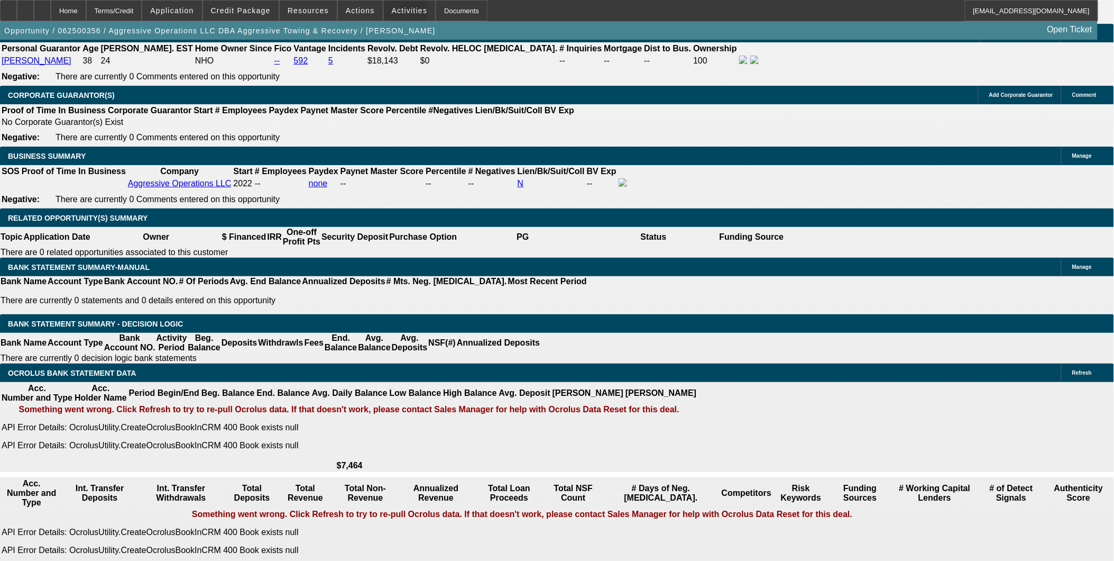
click at [396, 11] on span "Activities" at bounding box center [410, 10] width 36 height 8
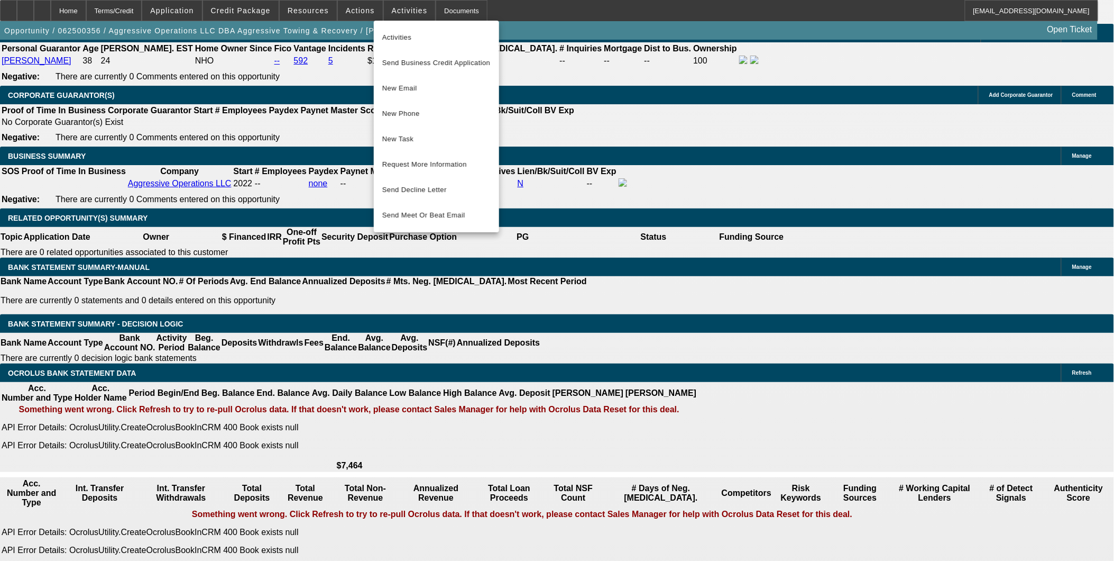
click at [701, 151] on div at bounding box center [557, 280] width 1114 height 561
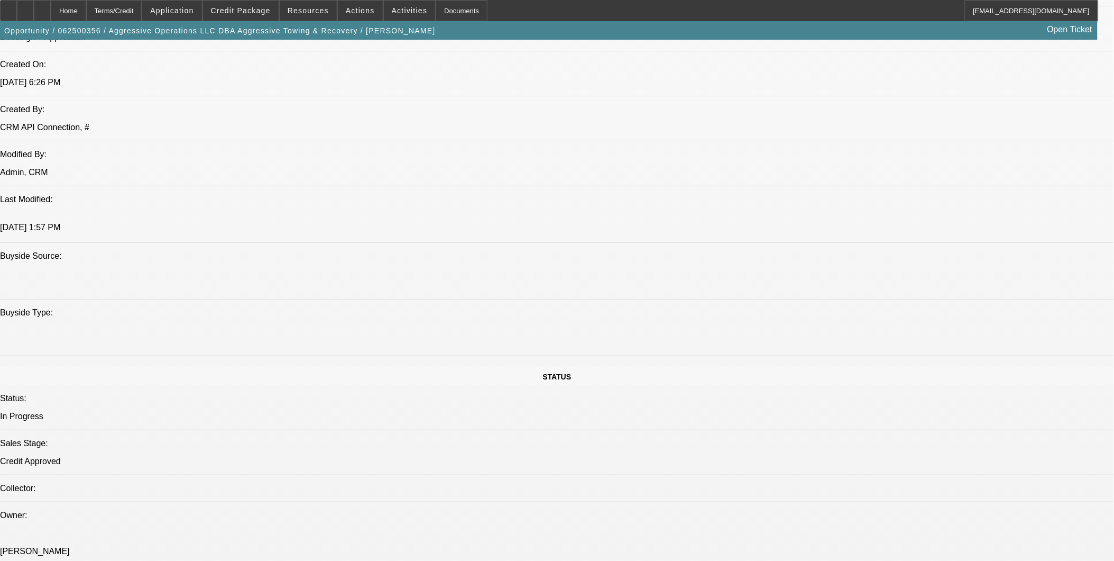
scroll to position [794, 0]
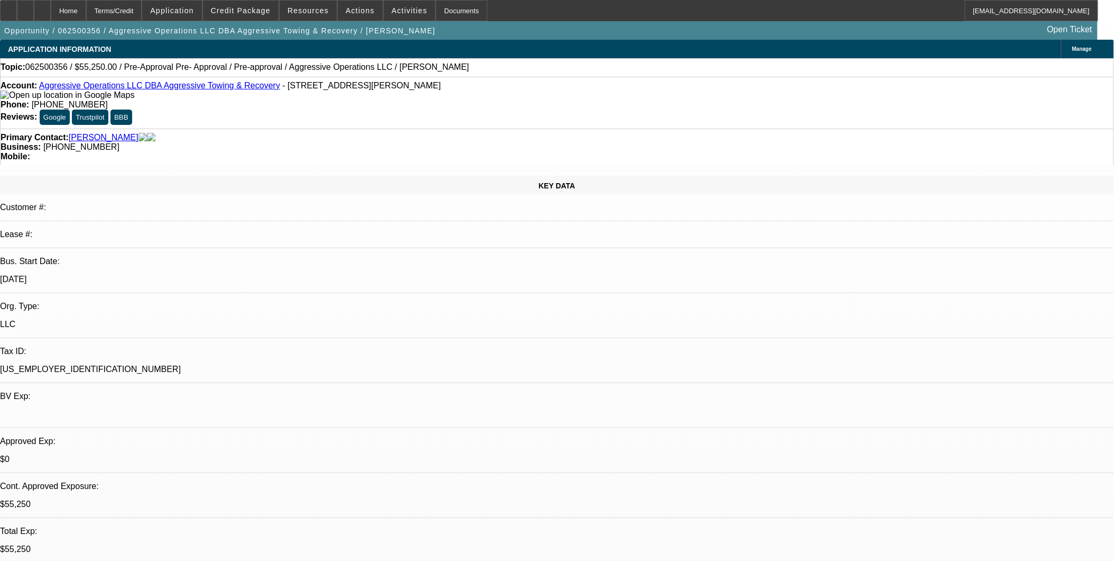
select select "0.15"
select select "2"
select select "0"
select select "0.15"
select select "2"
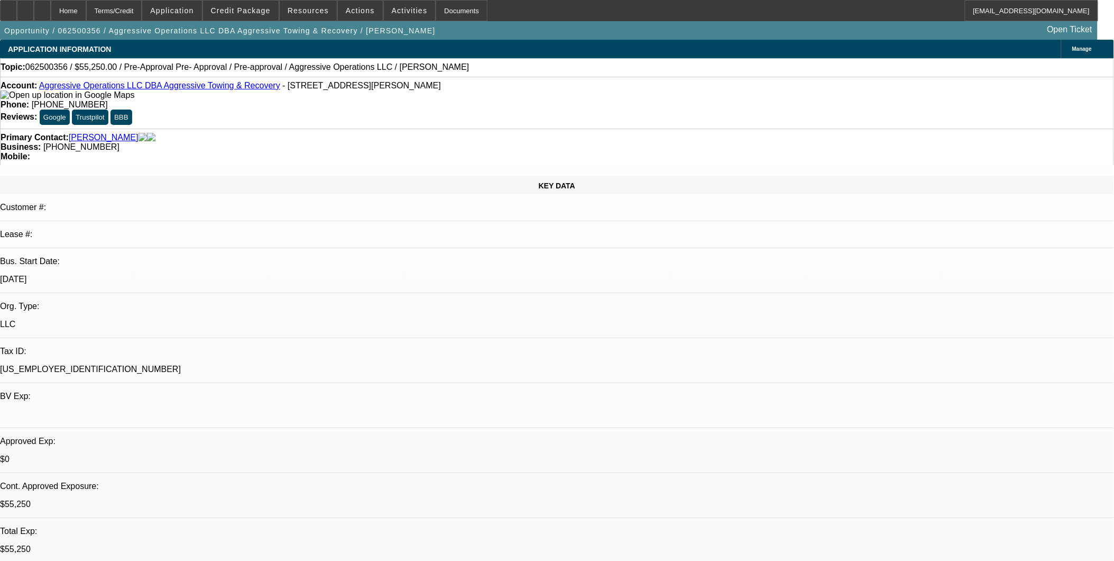
select select "0"
select select "0.15"
select select "2"
select select "0"
select select "0.15"
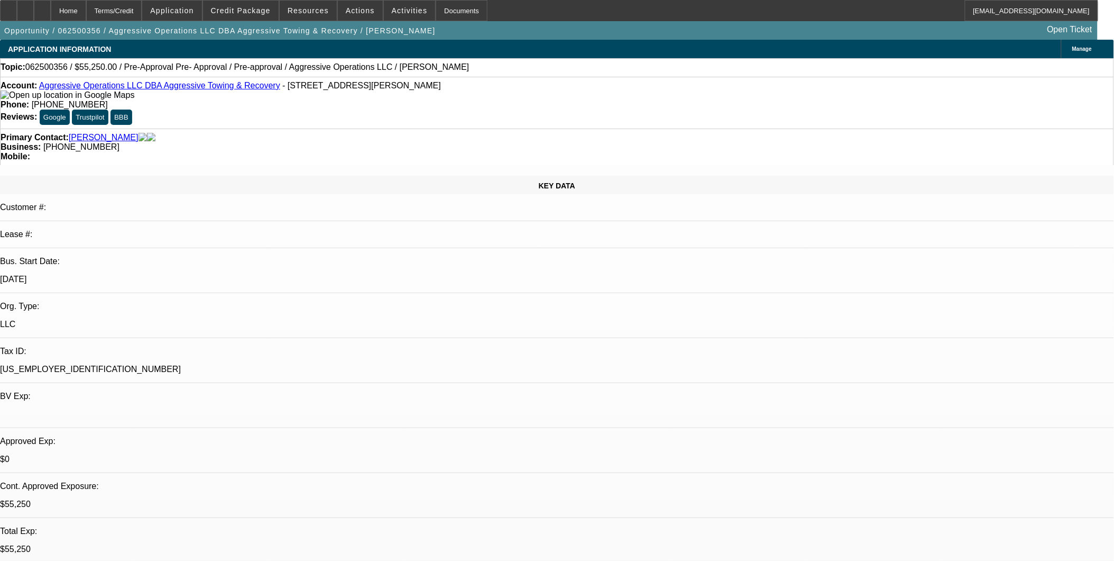
select select "2"
select select "0"
select select "1"
select select "2"
select select "6"
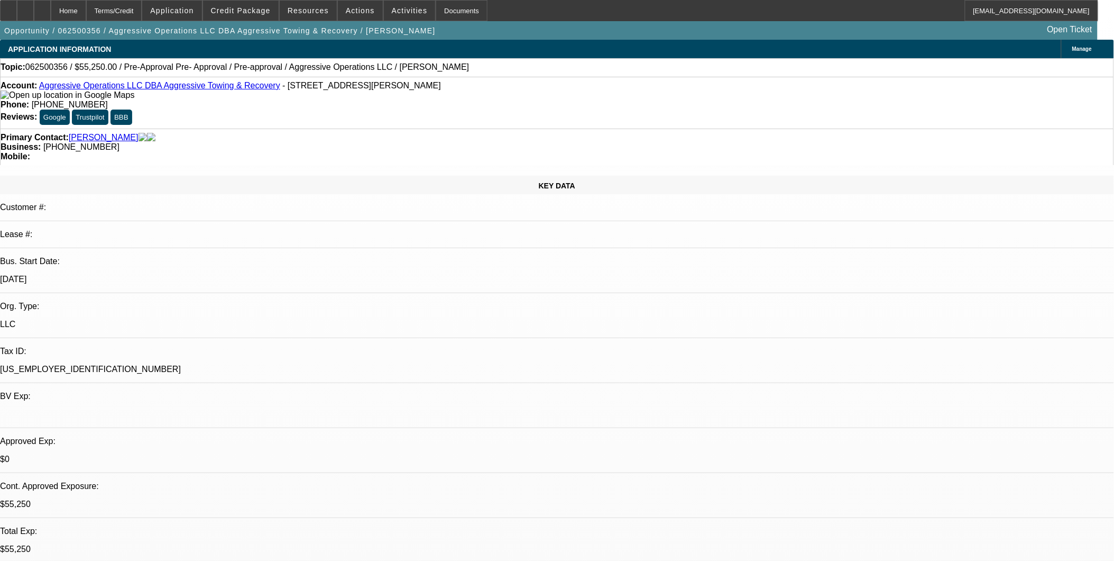
select select "1"
select select "2"
select select "6"
select select "1"
select select "2"
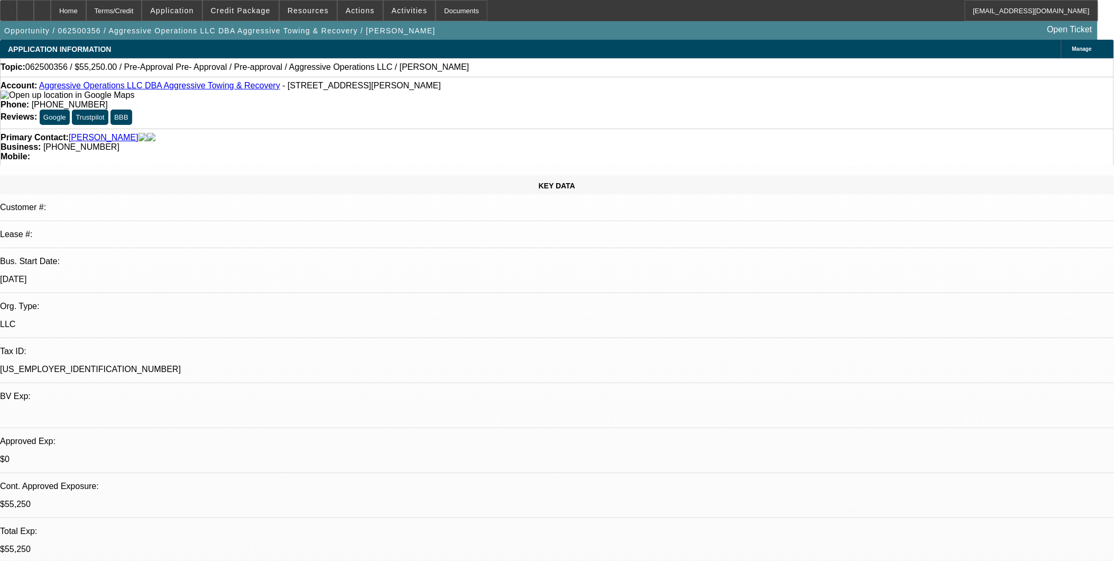
select select "6"
select select "1"
select select "2"
select select "6"
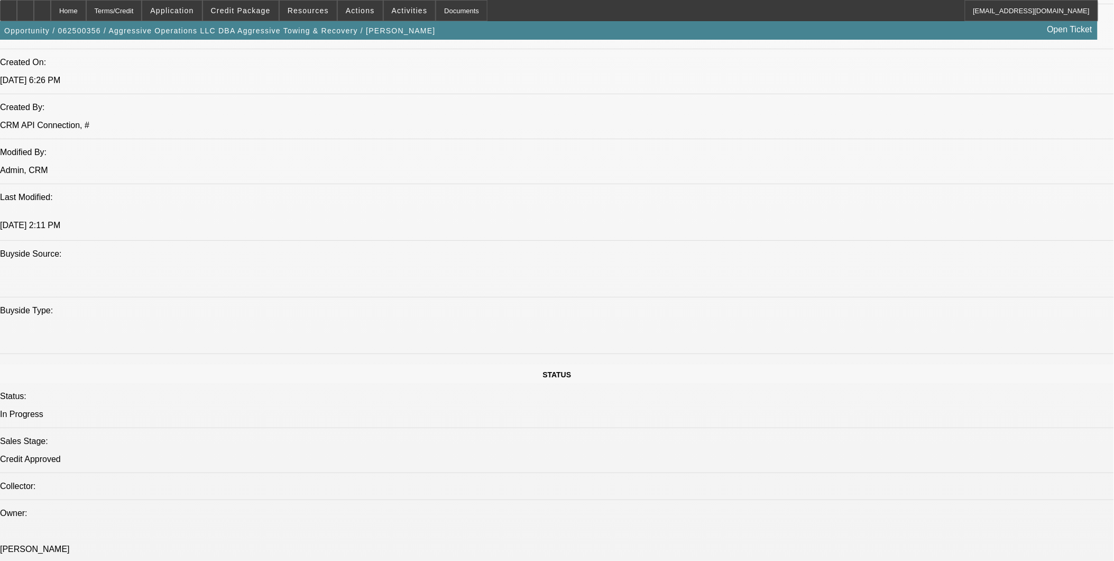
scroll to position [822, 0]
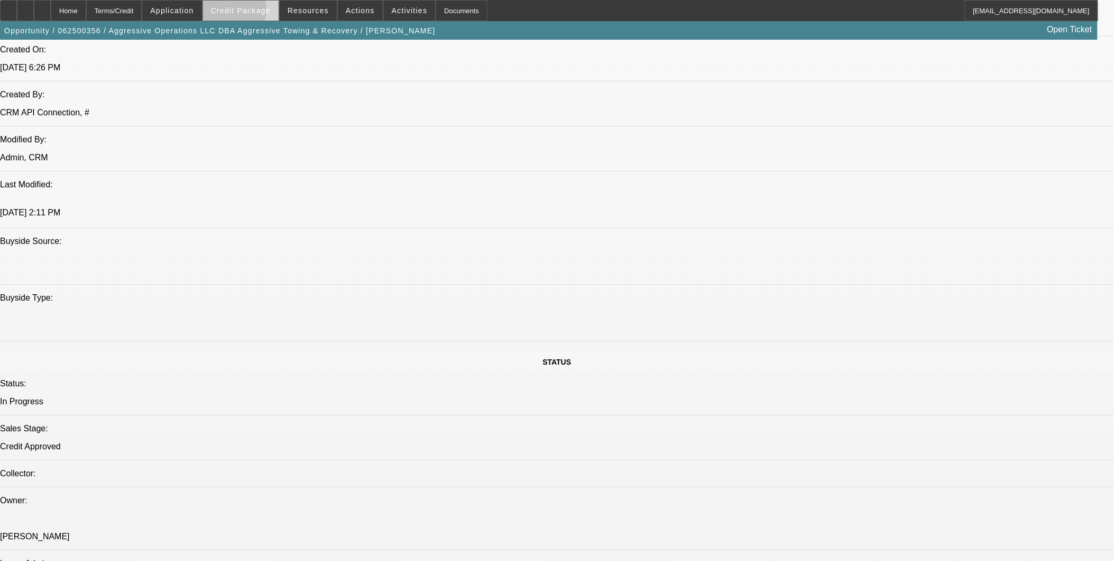
click at [243, 12] on span "Credit Package" at bounding box center [241, 10] width 60 height 8
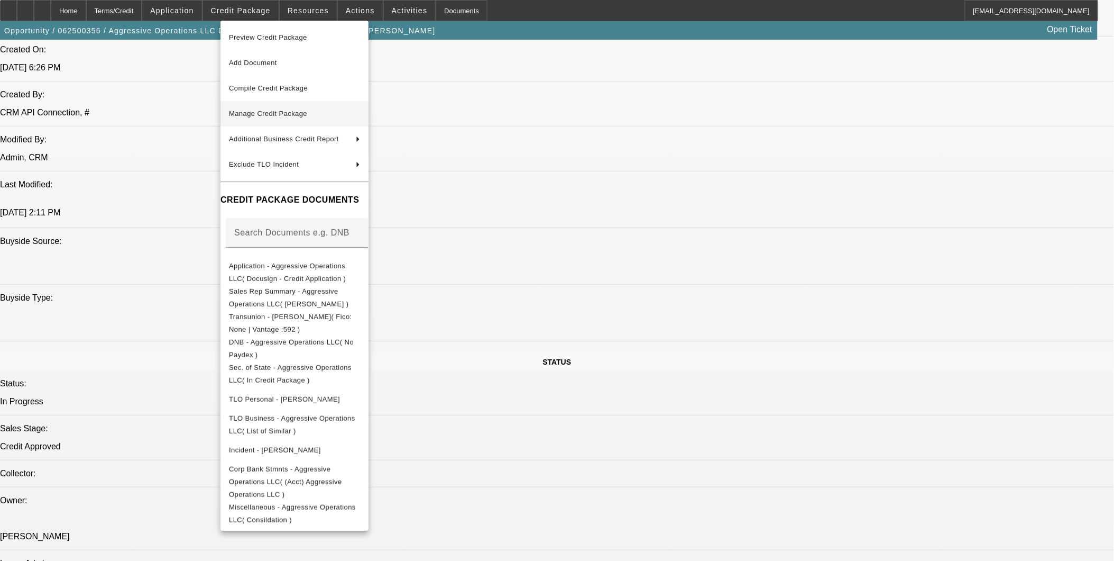
click at [279, 106] on button "Manage Credit Package" at bounding box center [295, 113] width 148 height 25
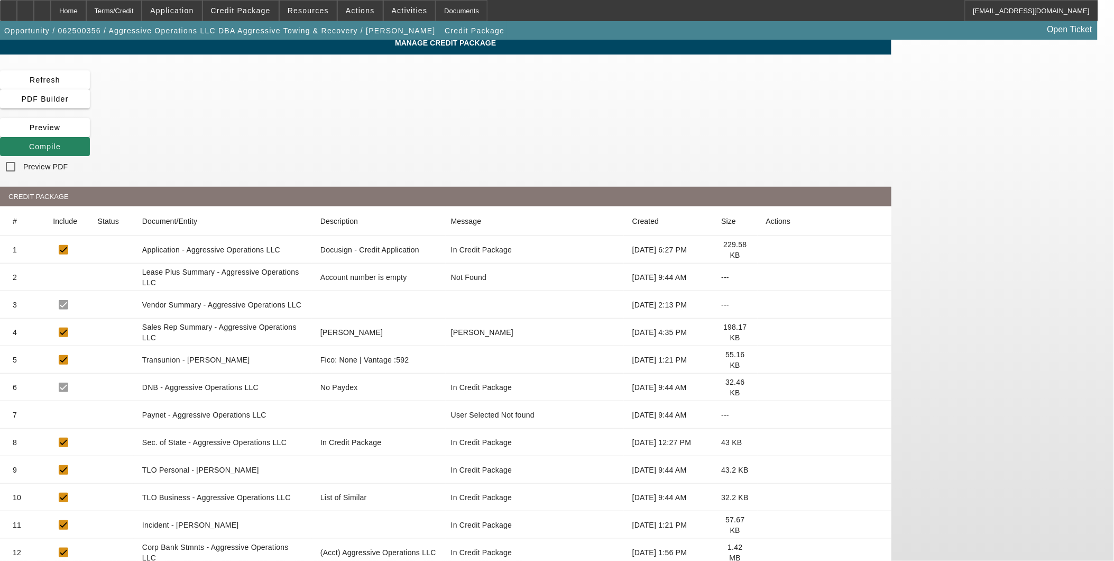
scroll to position [5, 0]
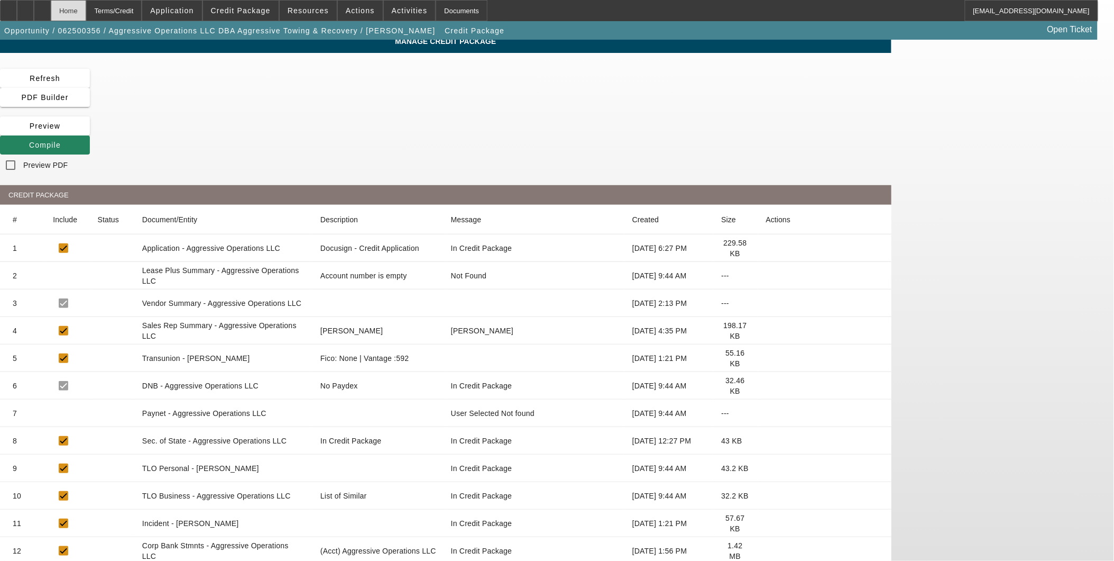
click at [86, 10] on div "Home" at bounding box center [68, 10] width 35 height 21
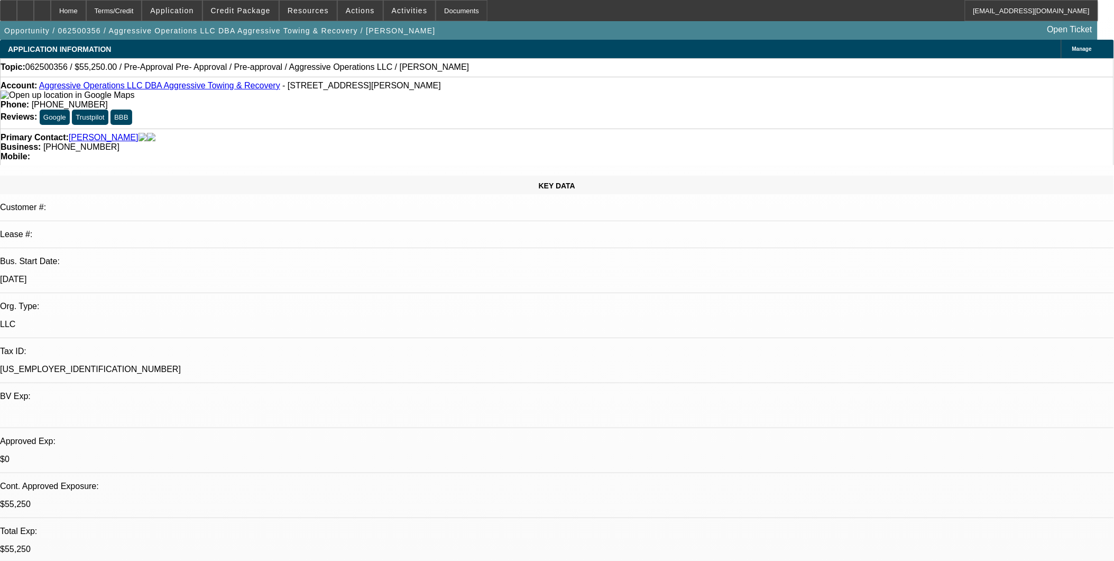
select select "0.15"
select select "2"
select select "0"
select select "6"
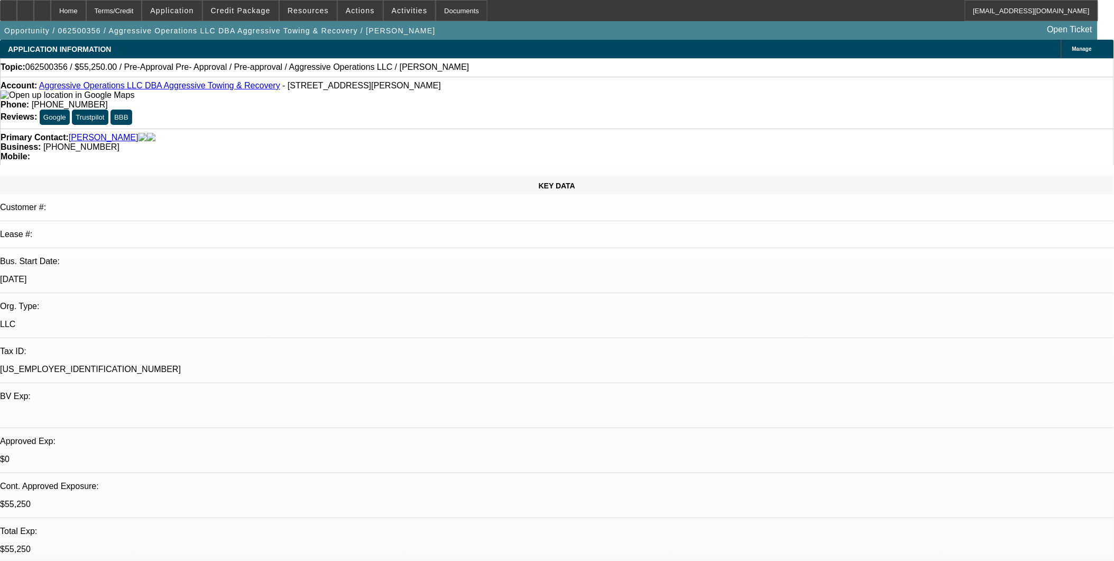
select select "0.15"
select select "2"
select select "0"
select select "6"
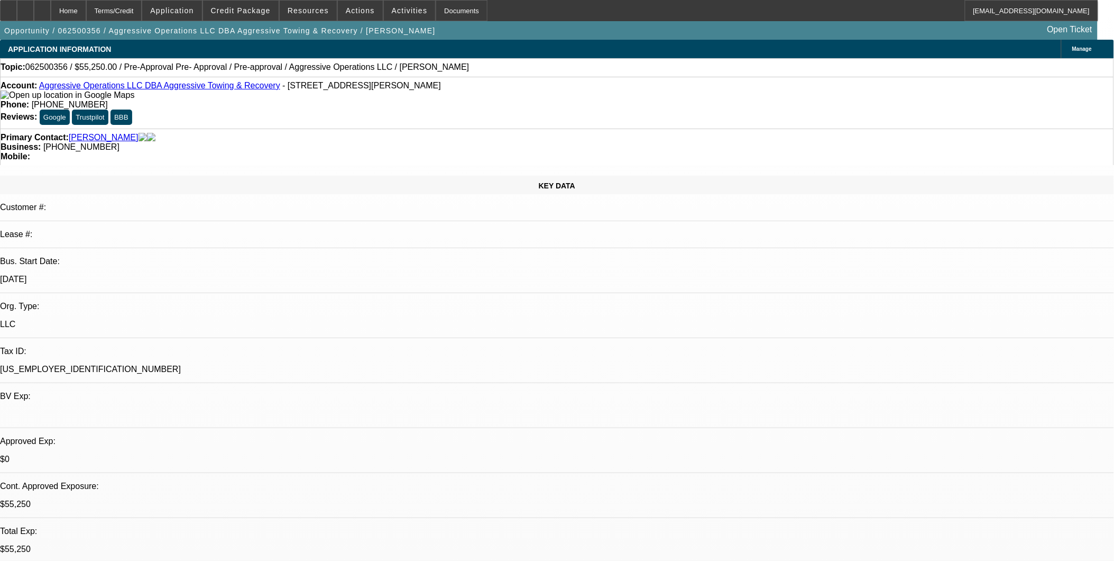
select select "0.15"
select select "2"
select select "0"
select select "6"
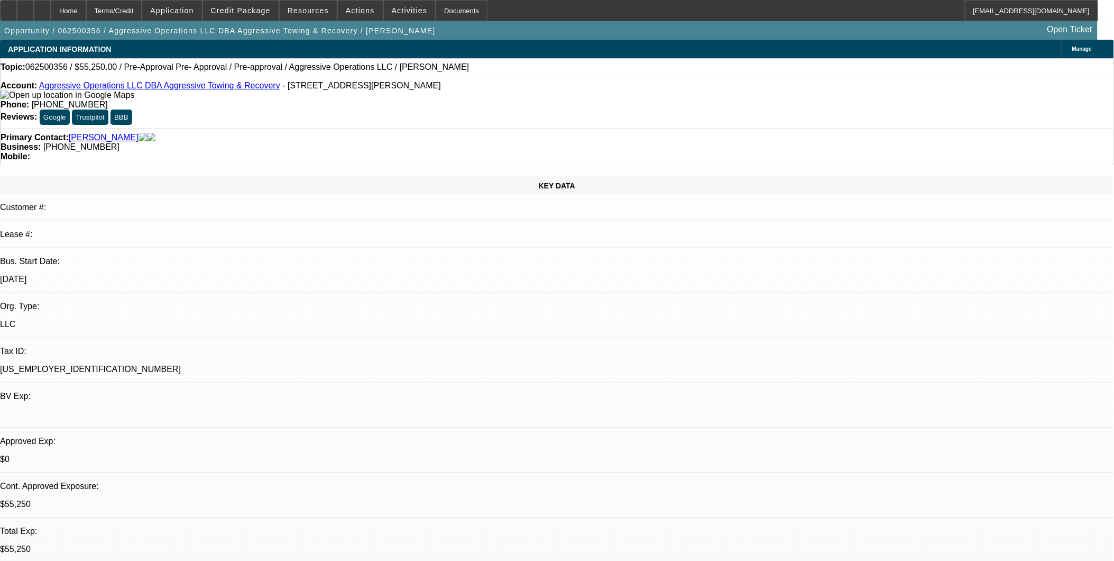
select select "0.15"
select select "2"
select select "0"
select select "6"
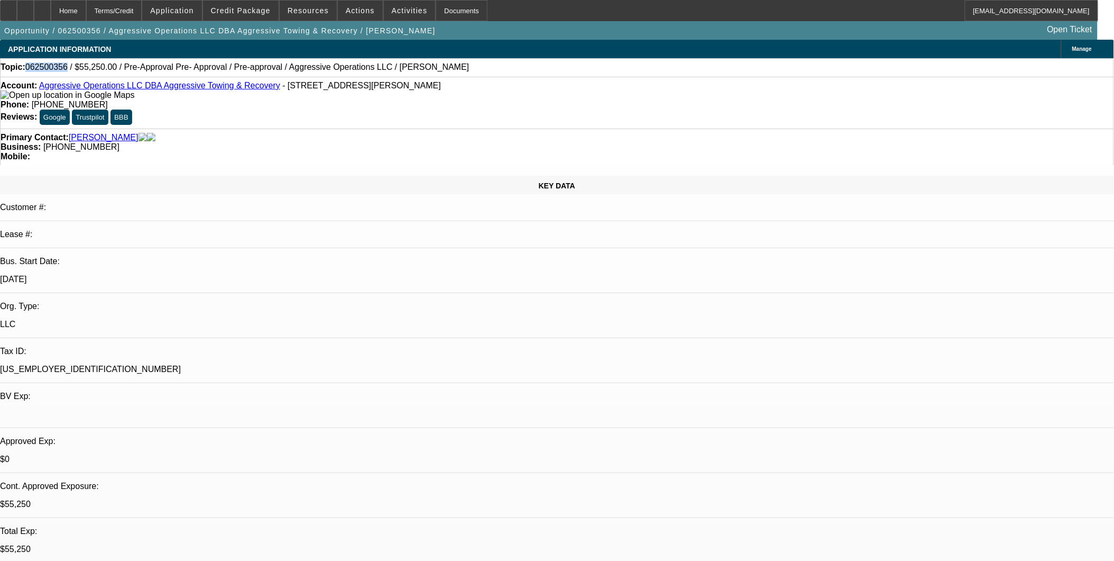
drag, startPoint x: 71, startPoint y: 67, endPoint x: 38, endPoint y: 68, distance: 33.9
click at [38, 68] on span "062500356 / $55,250.00 / Pre-Approval Pre- Approval / Pre-approval / Aggressive…" at bounding box center [247, 67] width 444 height 10
copy span "062500356"
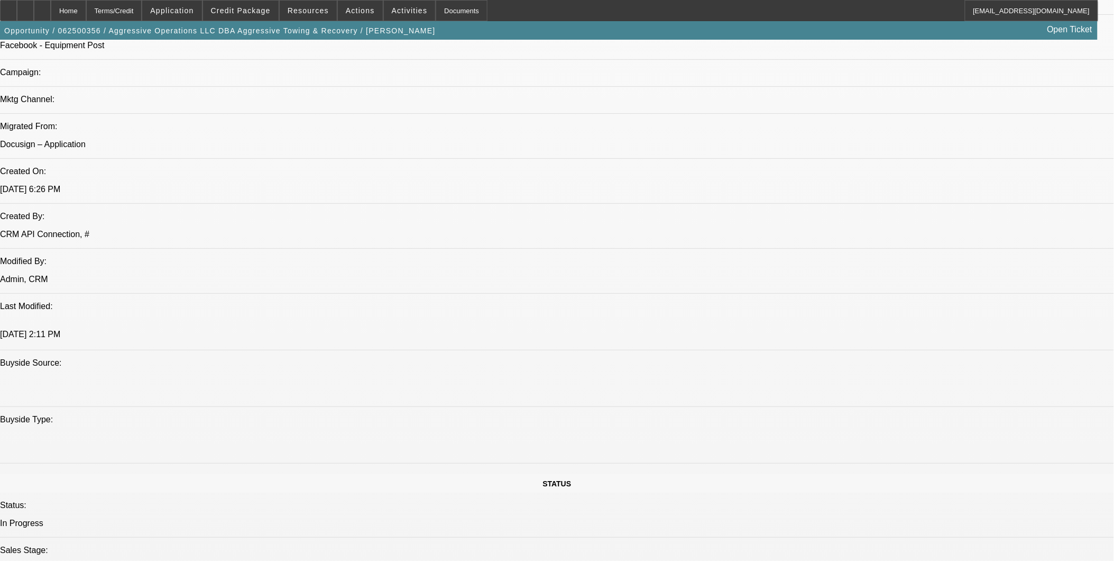
scroll to position [705, 0]
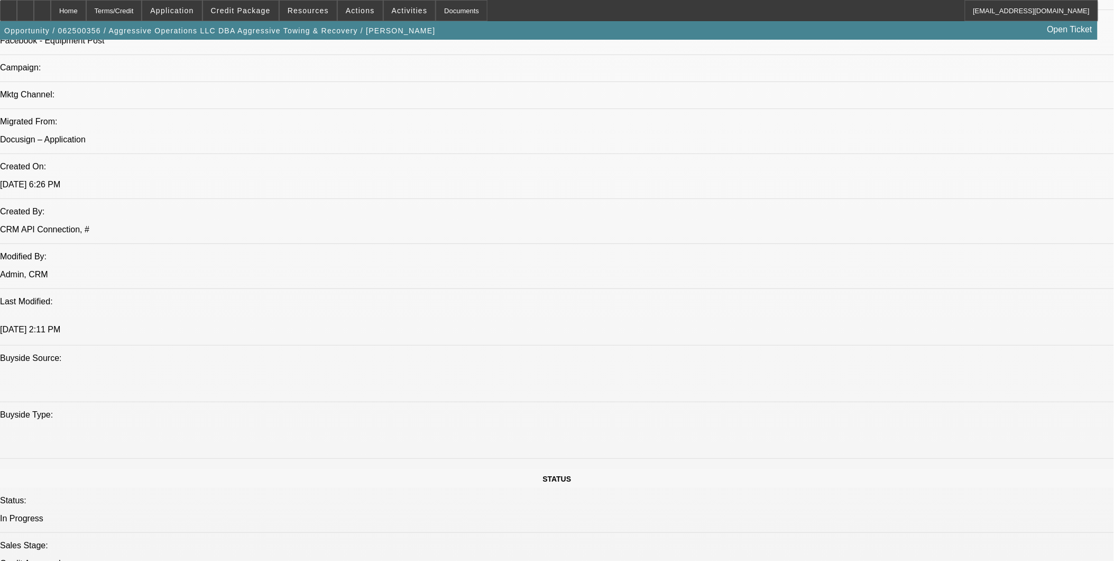
click at [42, 7] on icon at bounding box center [42, 7] width 0 height 0
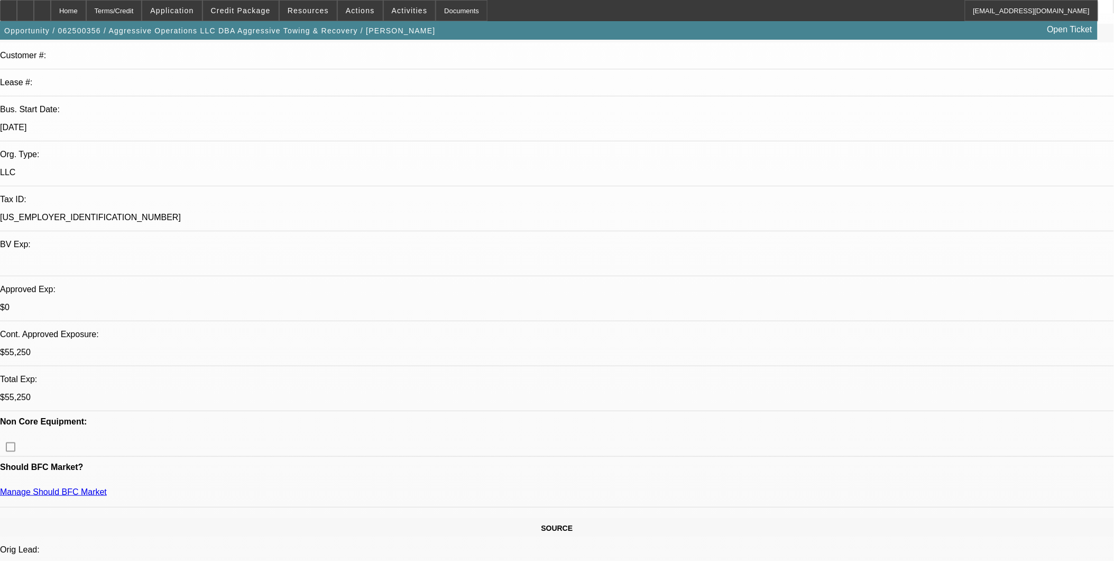
select select "0.15"
select select "2"
select select "0"
select select "0.15"
select select "2"
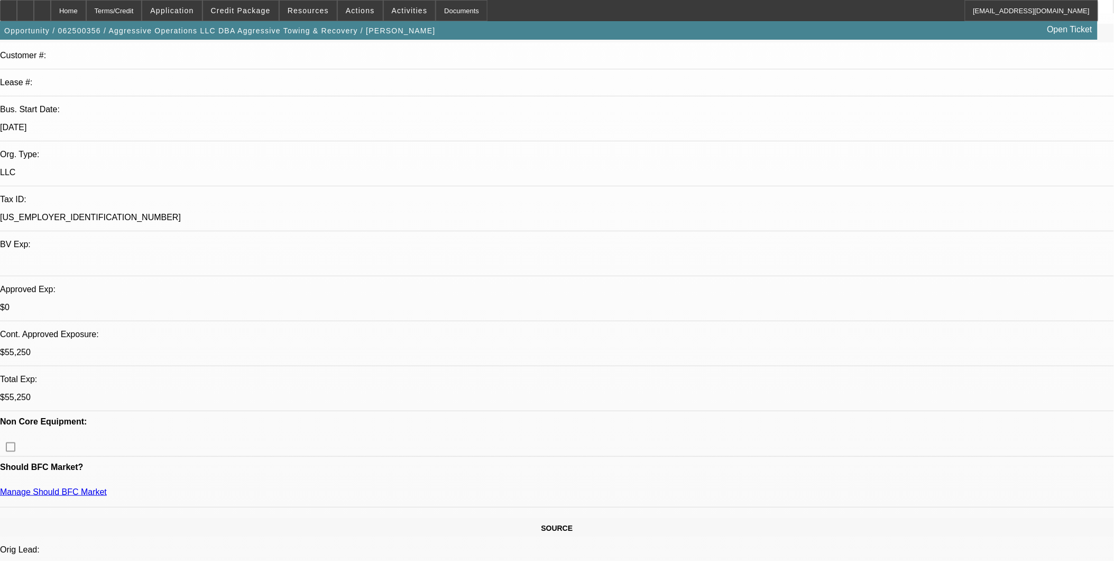
select select "0"
select select "0.15"
select select "2"
select select "0"
select select "0.15"
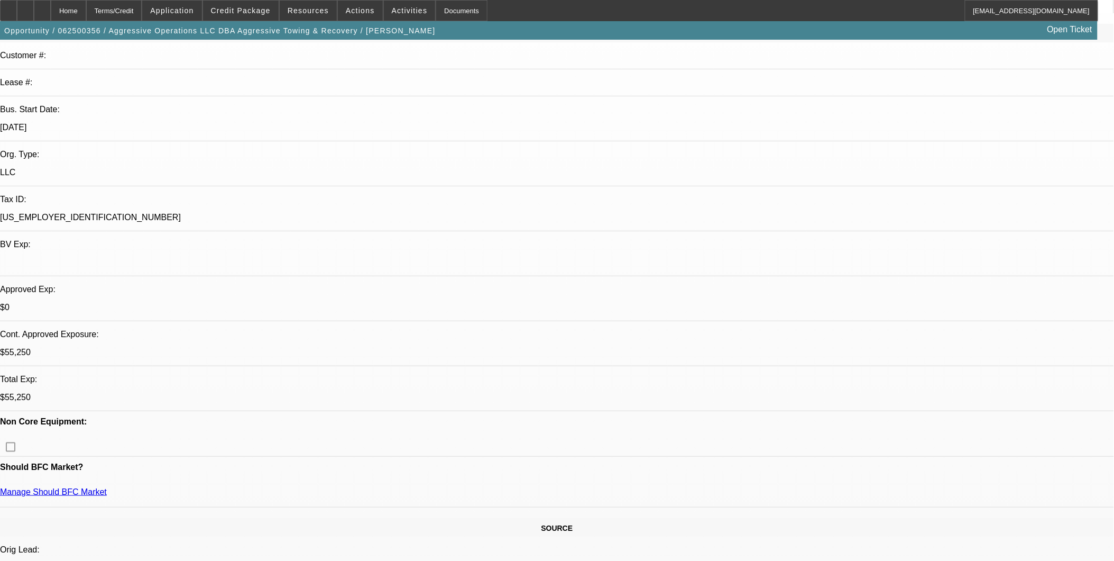
select select "2"
select select "0"
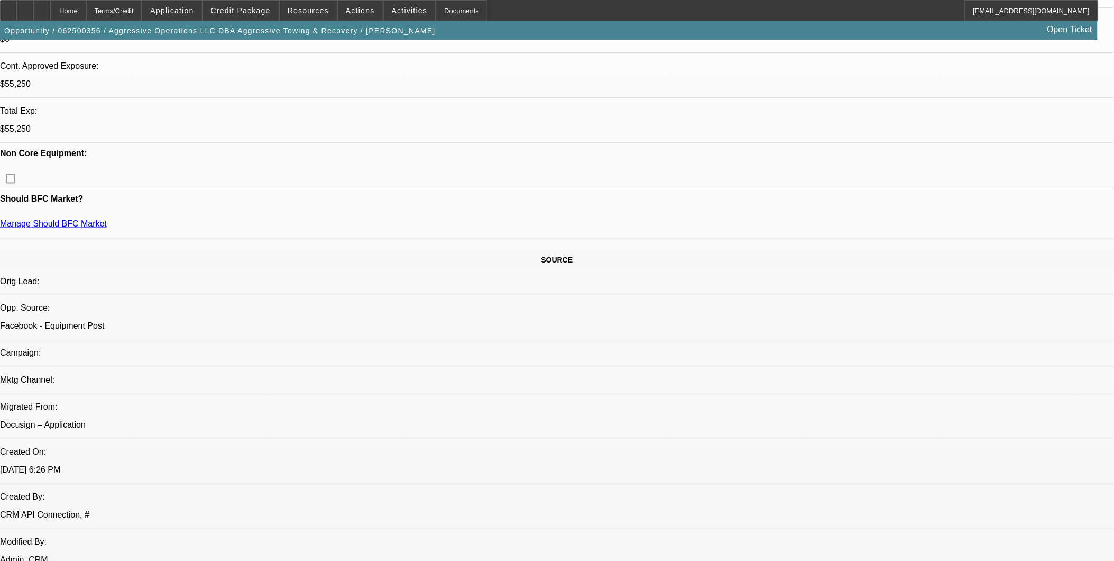
select select "1"
select select "2"
select select "6"
select select "1"
select select "2"
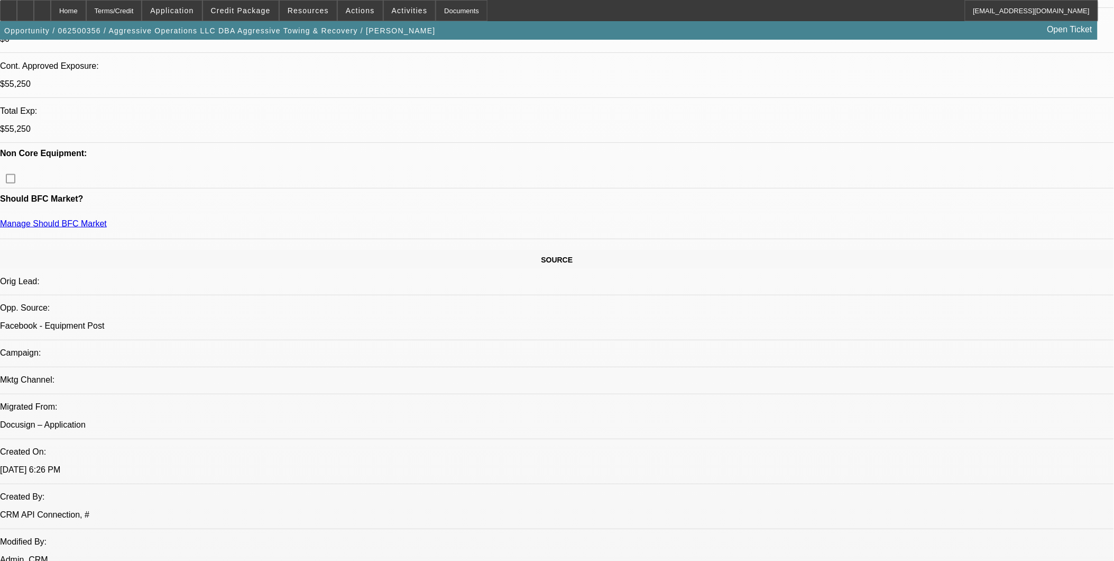
select select "6"
select select "1"
select select "2"
select select "6"
select select "1"
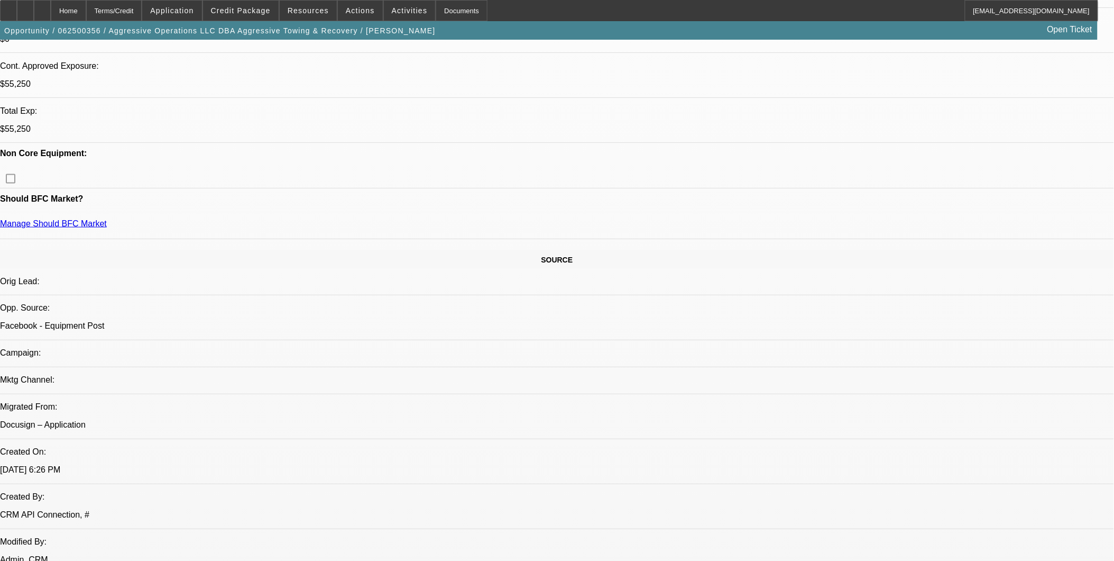
select select "2"
select select "6"
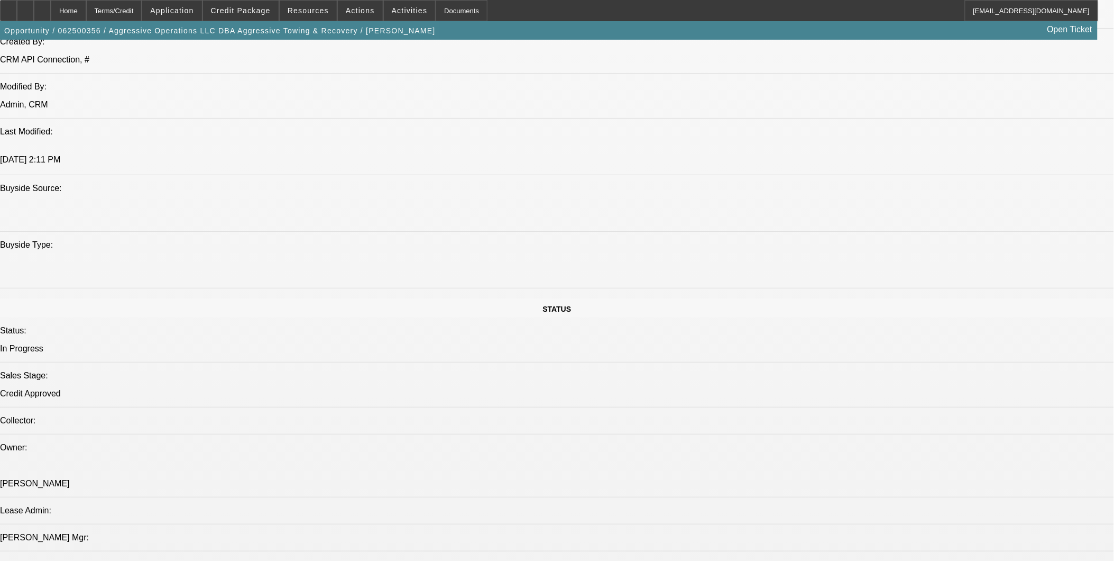
scroll to position [881, 0]
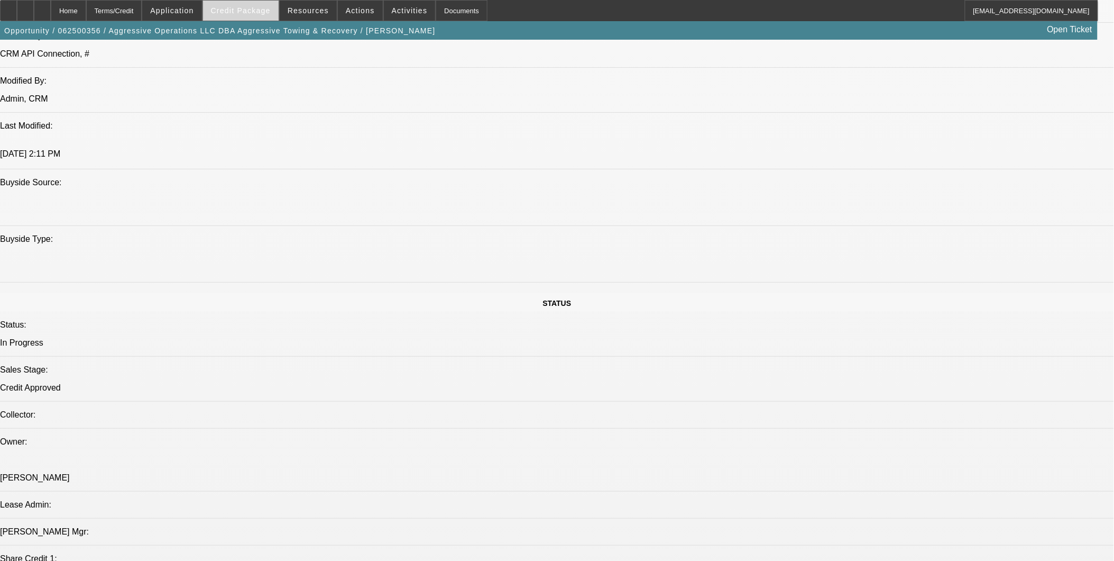
click at [260, 11] on span "Credit Package" at bounding box center [241, 10] width 60 height 8
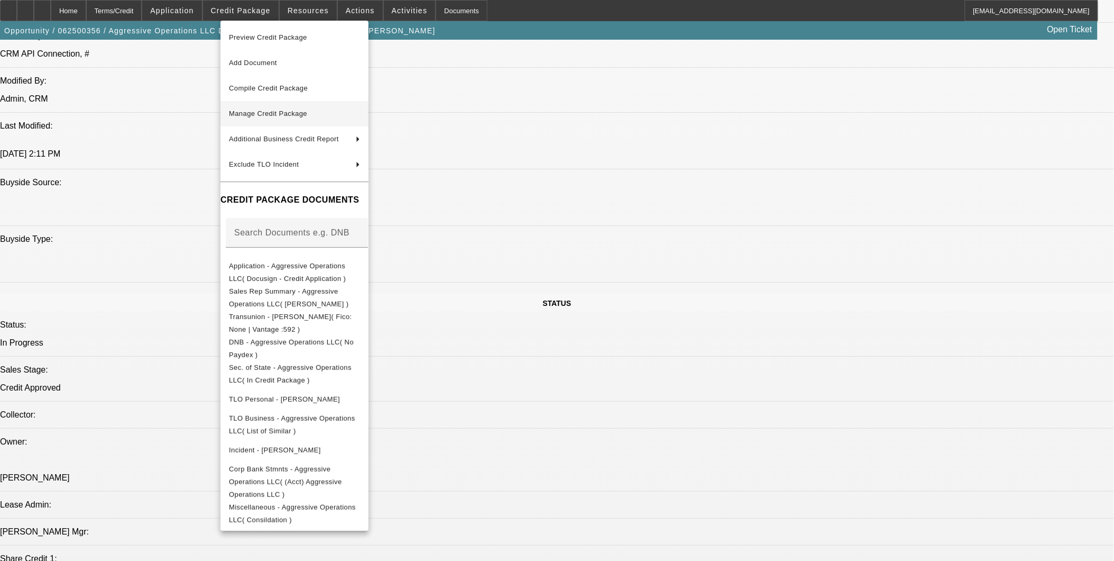
click at [301, 123] on button "Manage Credit Package" at bounding box center [295, 113] width 148 height 25
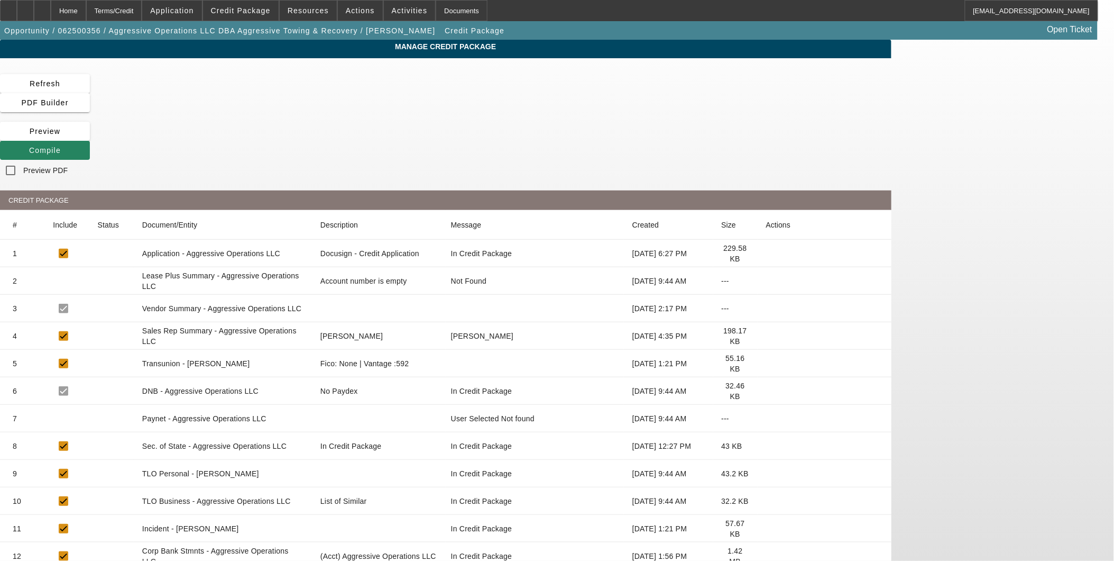
click at [766, 556] on icon at bounding box center [766, 556] width 0 height 0
click at [85, 13] on div "Home" at bounding box center [68, 10] width 35 height 21
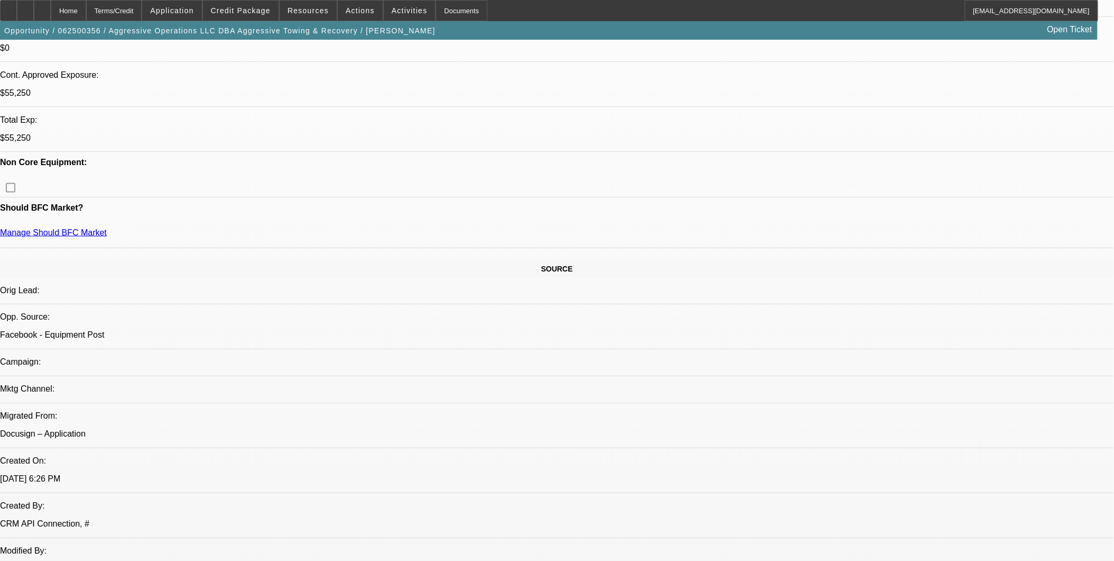
select select "0.15"
select select "2"
select select "0"
select select "6"
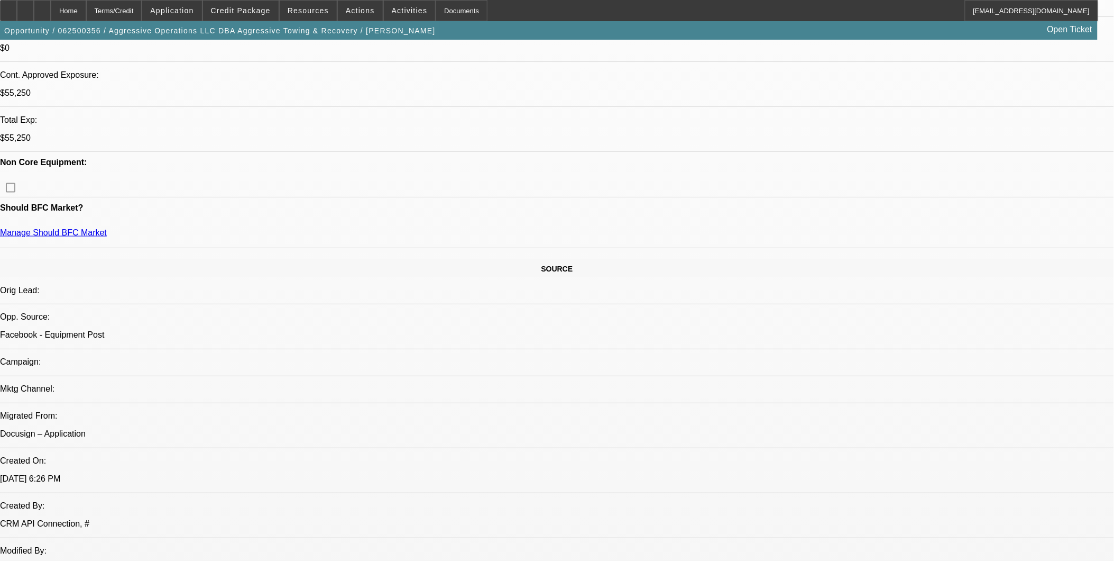
select select "0.15"
select select "2"
select select "0"
select select "6"
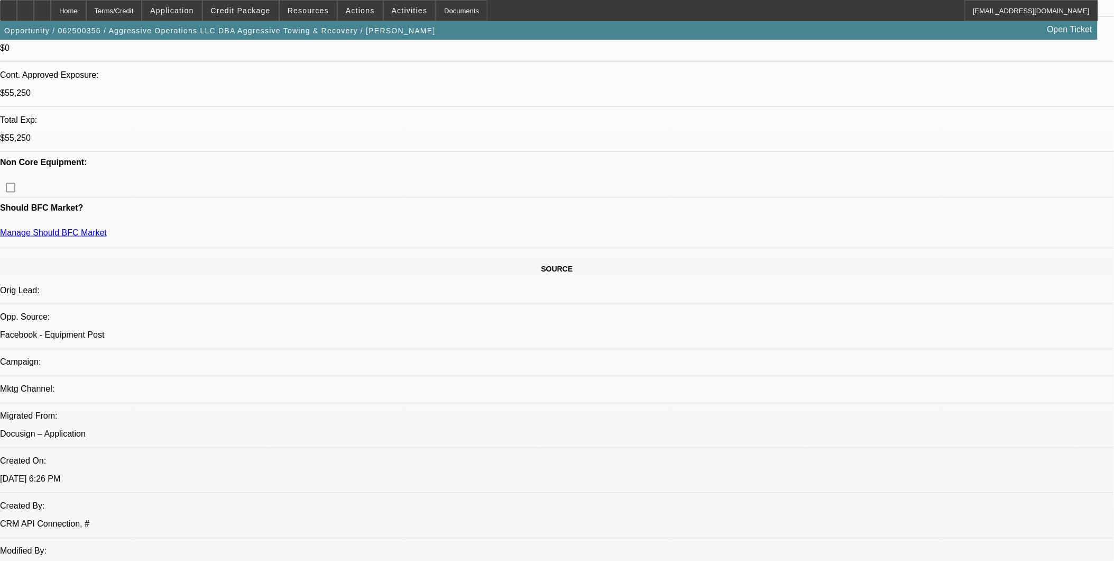
select select "0.15"
select select "2"
select select "0"
select select "6"
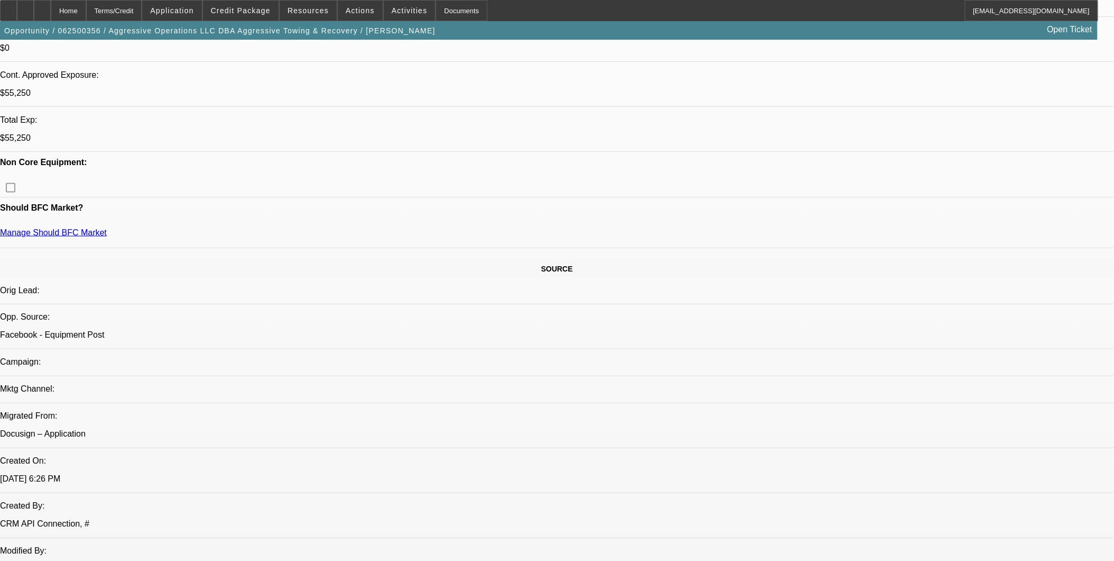
select select "0.15"
select select "2"
select select "0"
select select "6"
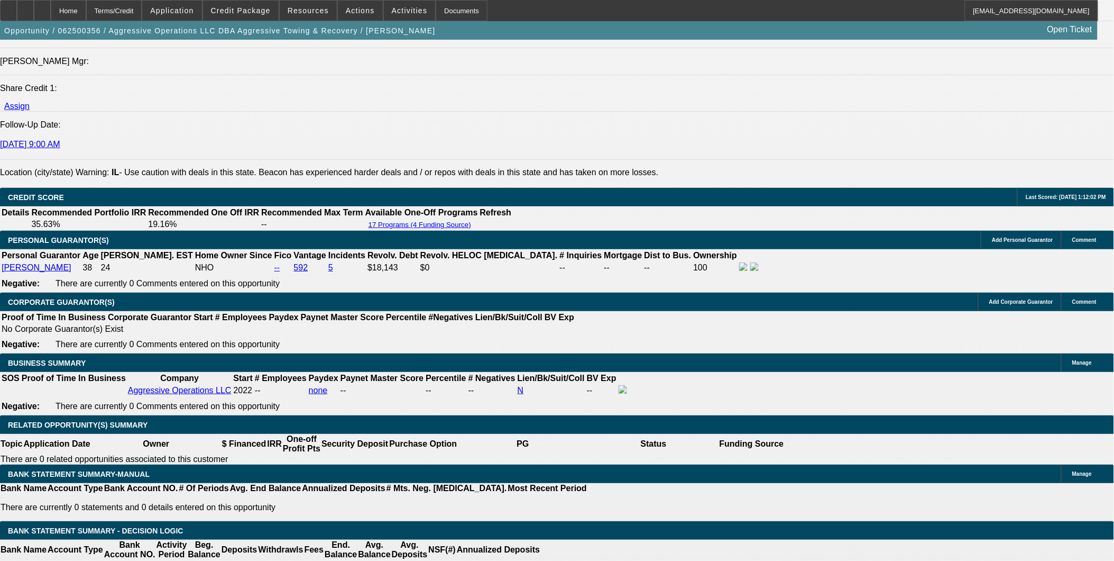
scroll to position [1382, 0]
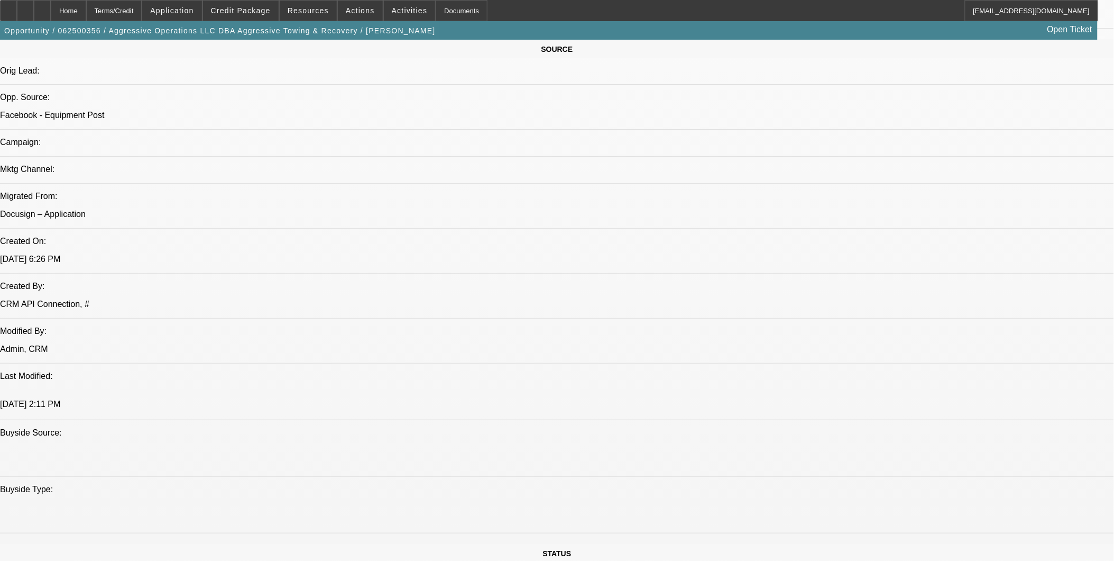
scroll to position [619, 0]
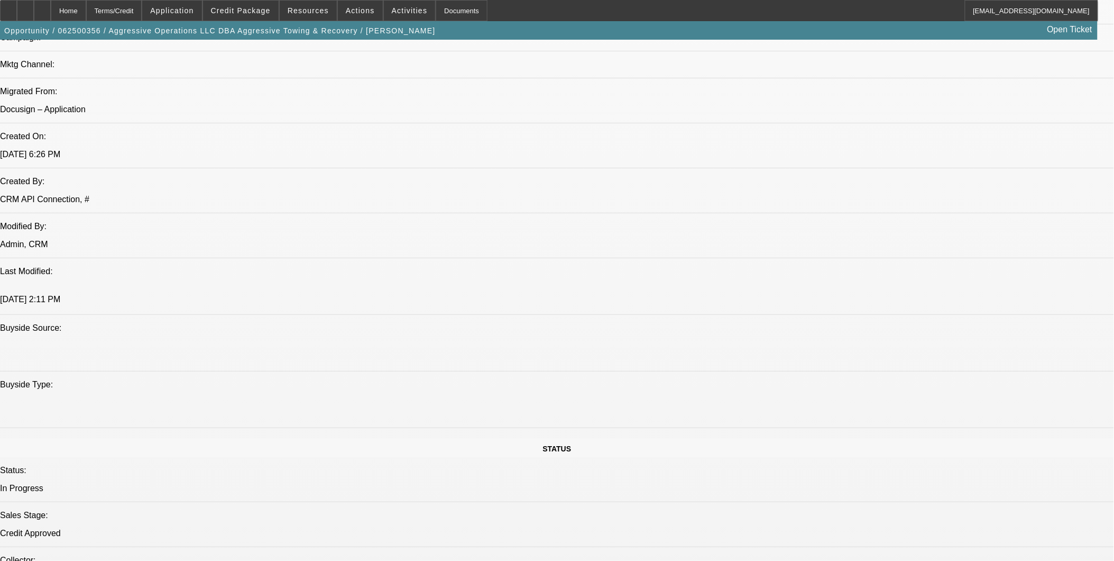
scroll to position [736, 0]
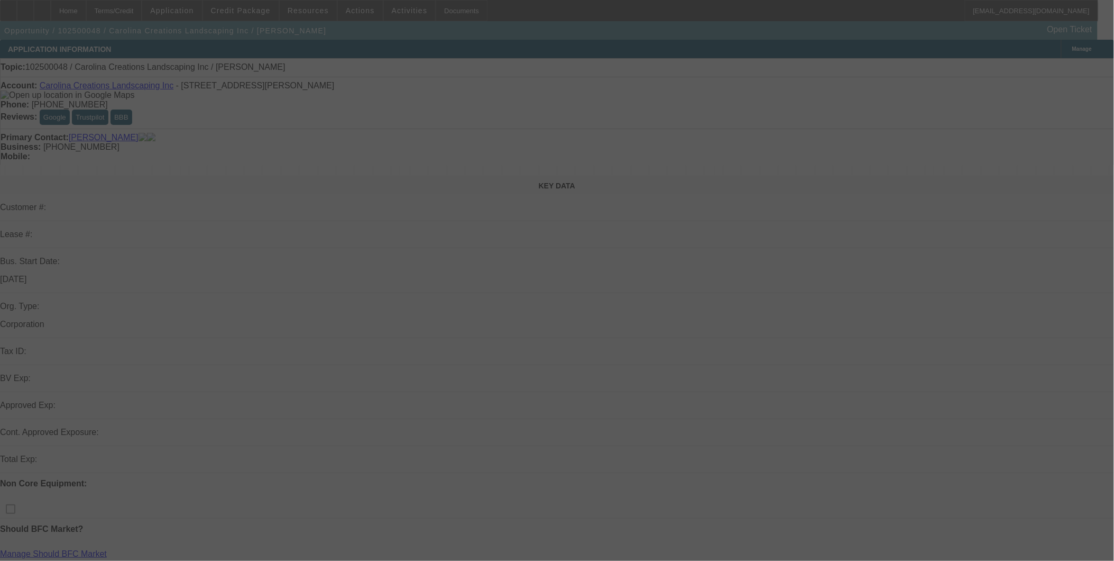
select select "0"
select select "2"
select select "0.1"
select select "4"
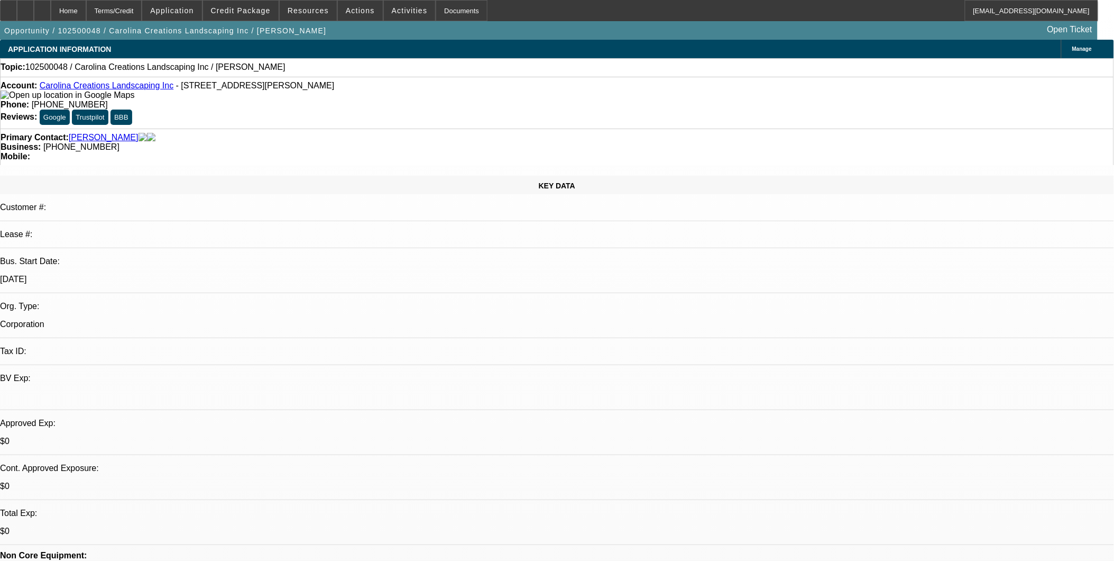
click at [93, 86] on link "Carolina Creations Landscaping Inc" at bounding box center [107, 85] width 134 height 9
drag, startPoint x: 477, startPoint y: 88, endPoint x: 503, endPoint y: 97, distance: 27.4
click at [405, 100] on div "Phone: [PHONE_NUMBER]" at bounding box center [557, 105] width 1113 height 10
copy span "[PHONE_NUMBER]"
click at [497, 142] on div "Business: [PHONE_NUMBER]" at bounding box center [557, 147] width 1113 height 10
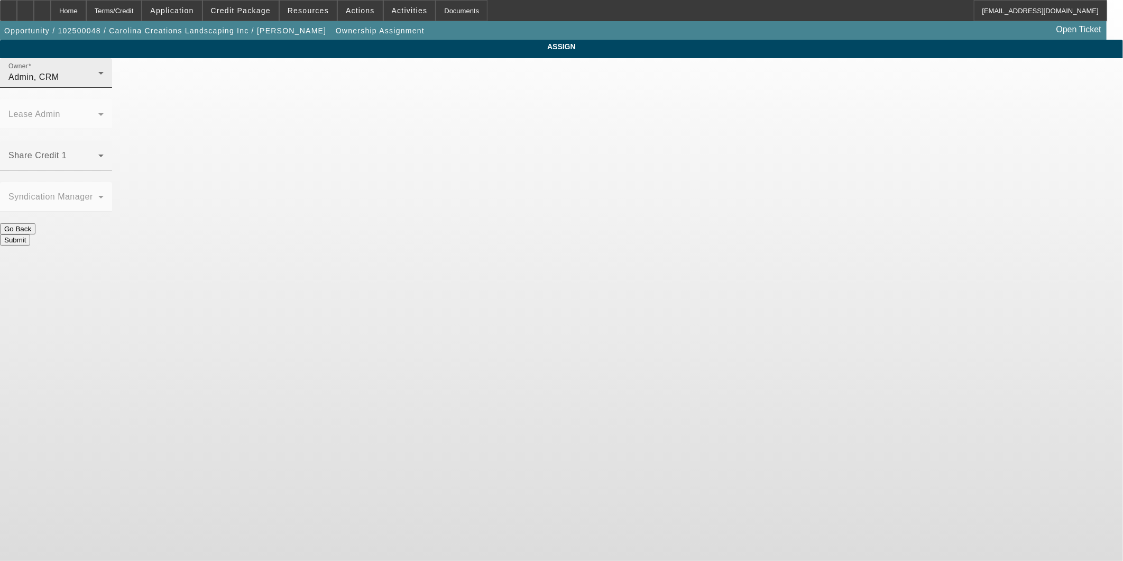
click at [98, 82] on div "Admin, CRM" at bounding box center [53, 77] width 90 height 13
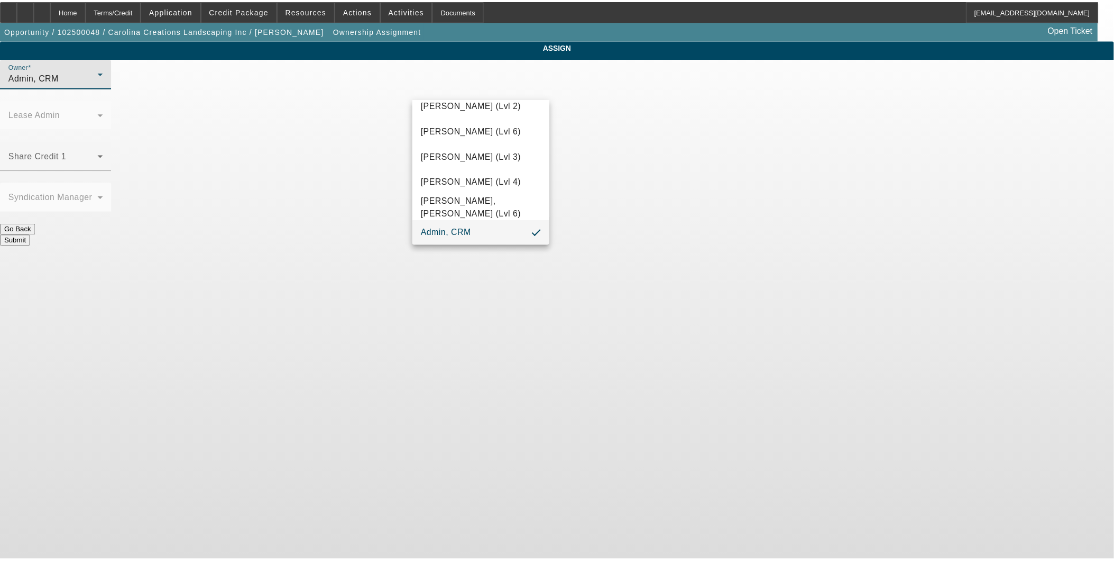
scroll to position [334, 0]
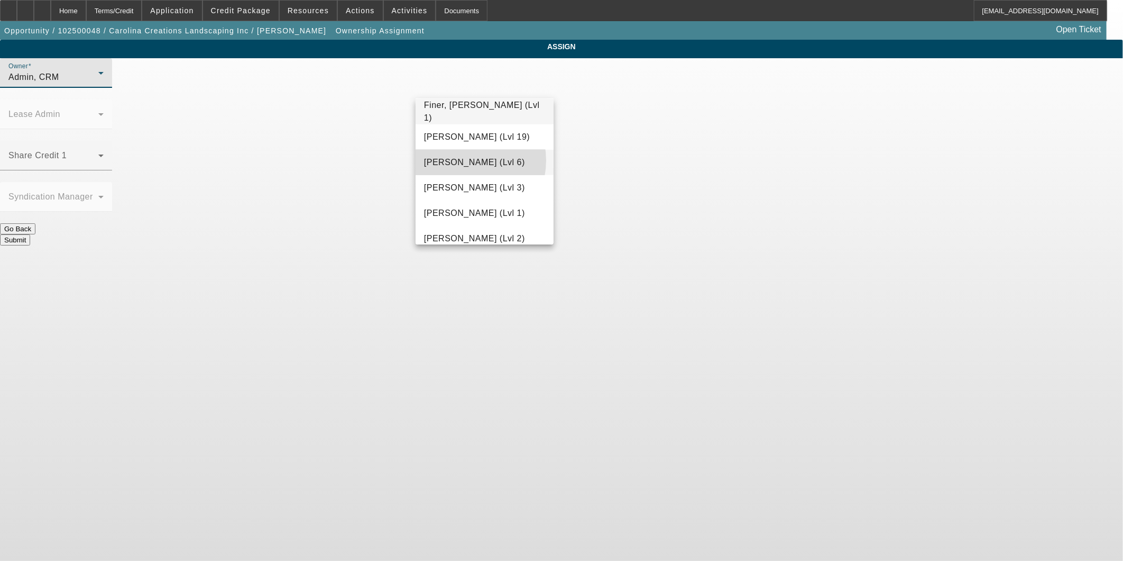
click at [462, 160] on span "[PERSON_NAME] (Lvl 6)" at bounding box center [474, 162] width 101 height 13
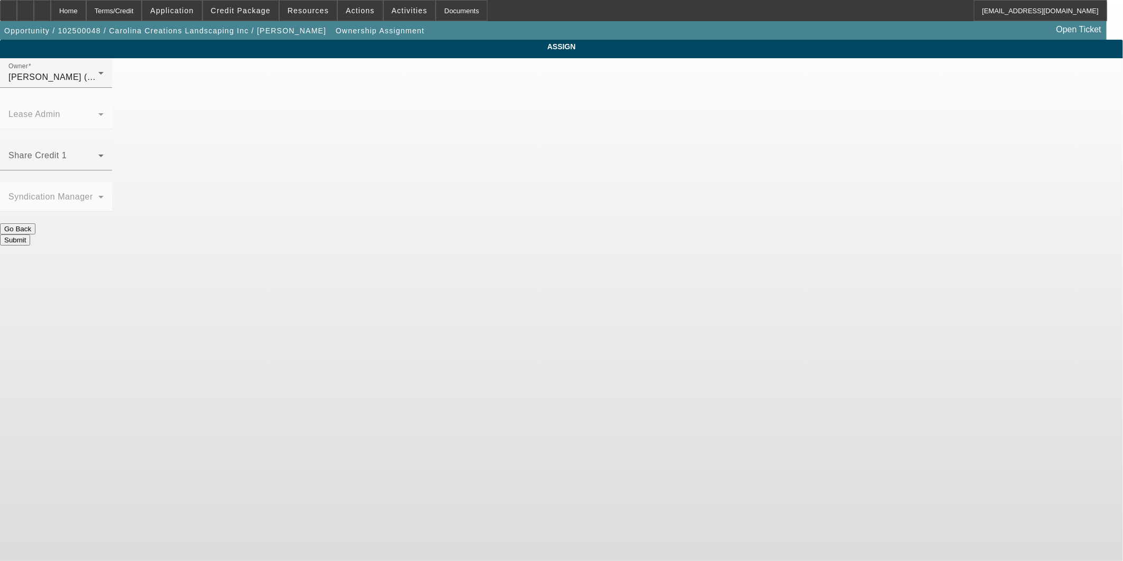
click at [30, 234] on button "Submit" at bounding box center [15, 239] width 30 height 11
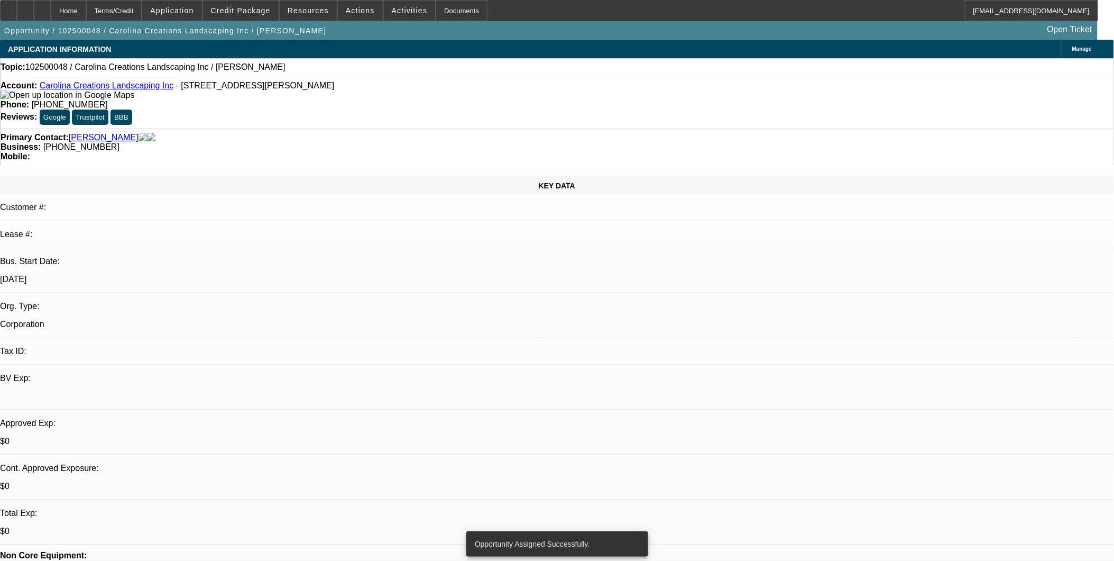
select select "0"
select select "2"
select select "0.1"
select select "4"
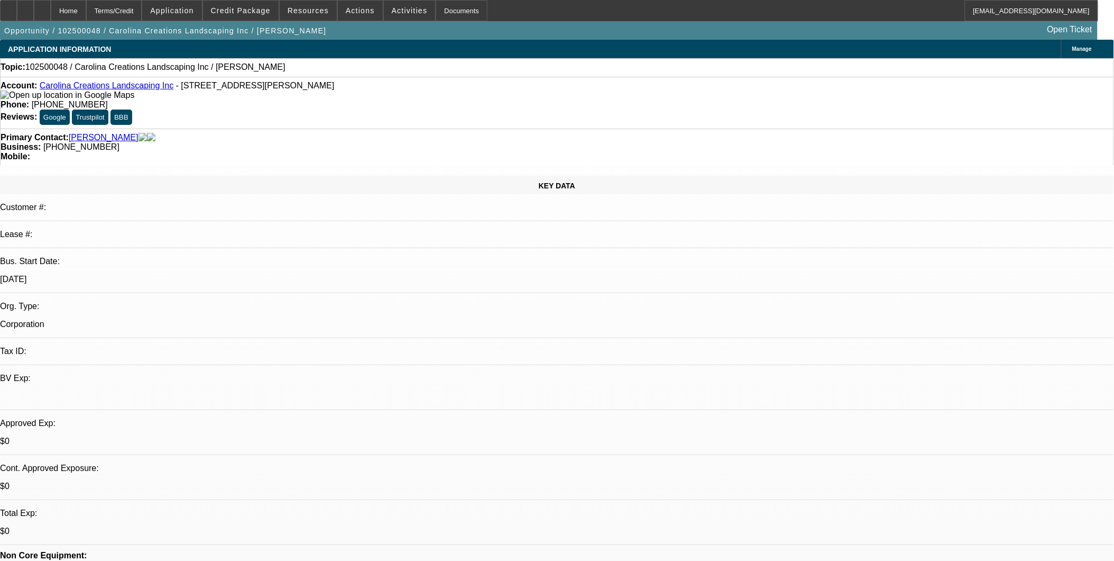
drag, startPoint x: 522, startPoint y: 321, endPoint x: 528, endPoint y: 317, distance: 6.5
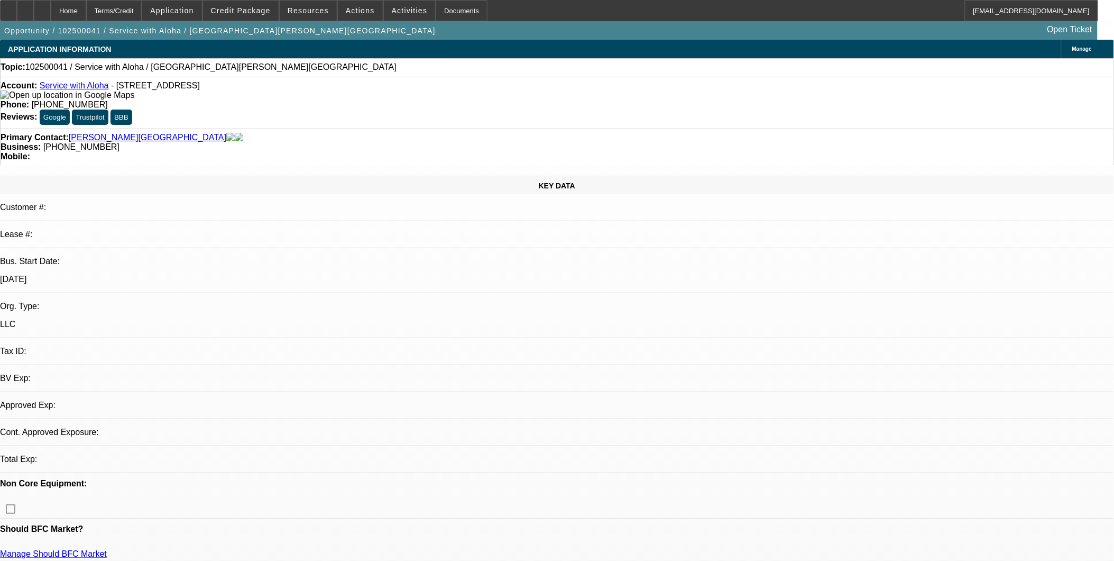
select select "0"
select select "2"
select select "0.1"
select select "1"
select select "2"
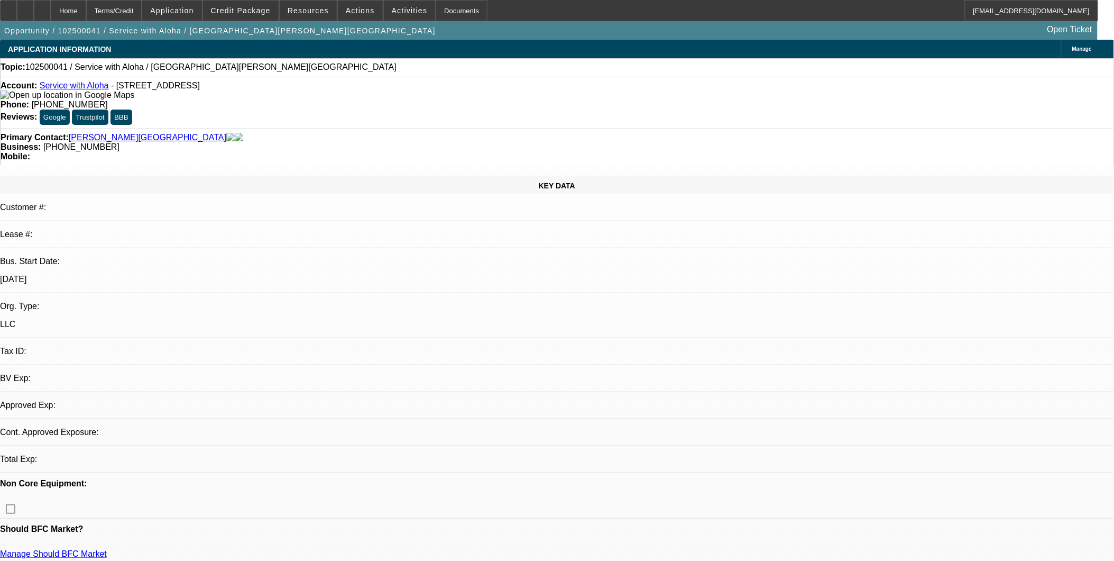
select select "4"
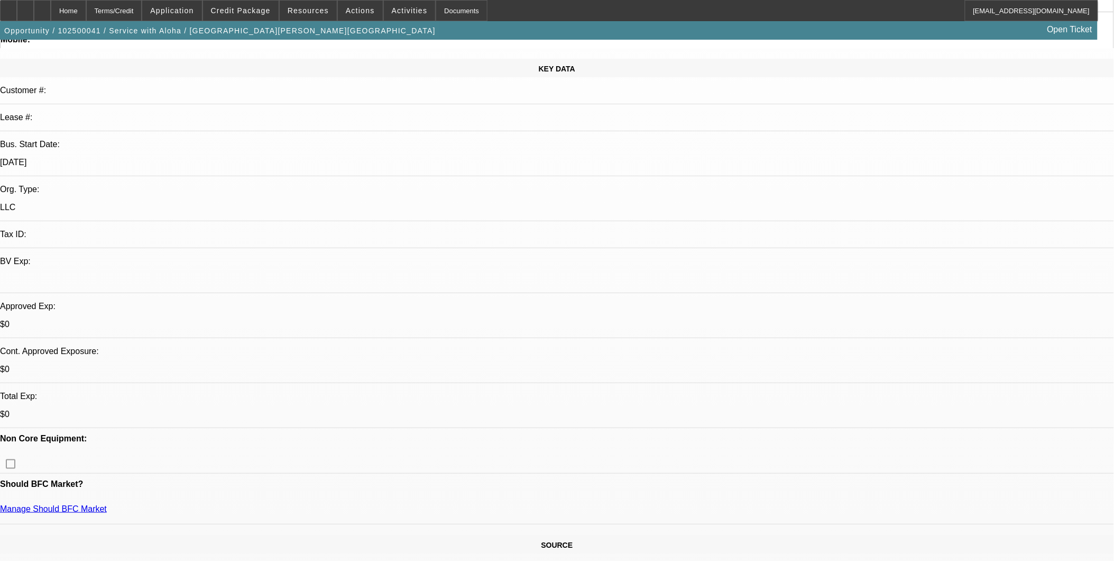
scroll to position [117, 0]
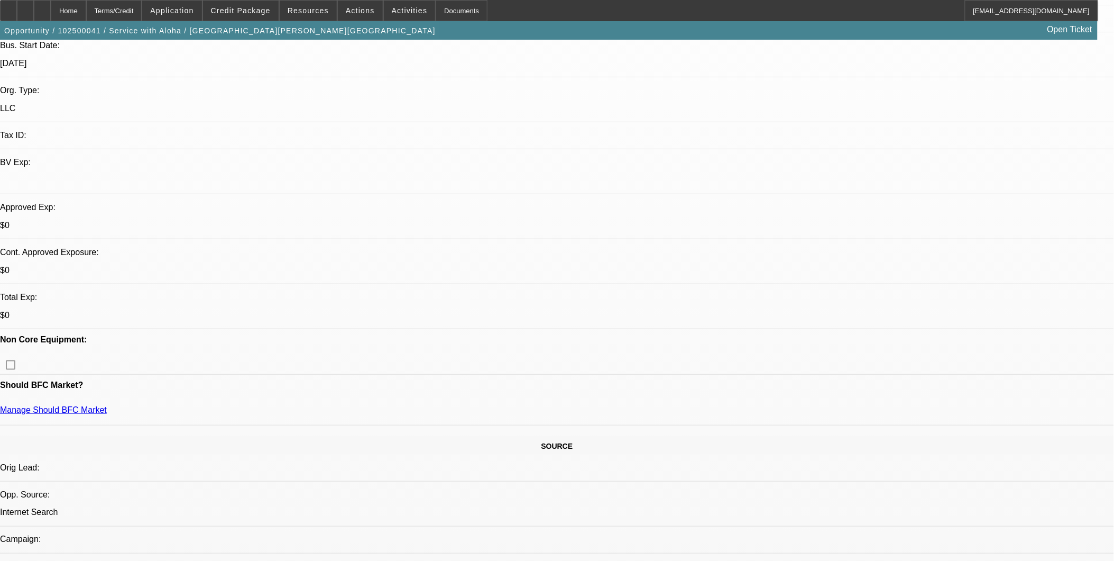
scroll to position [352, 0]
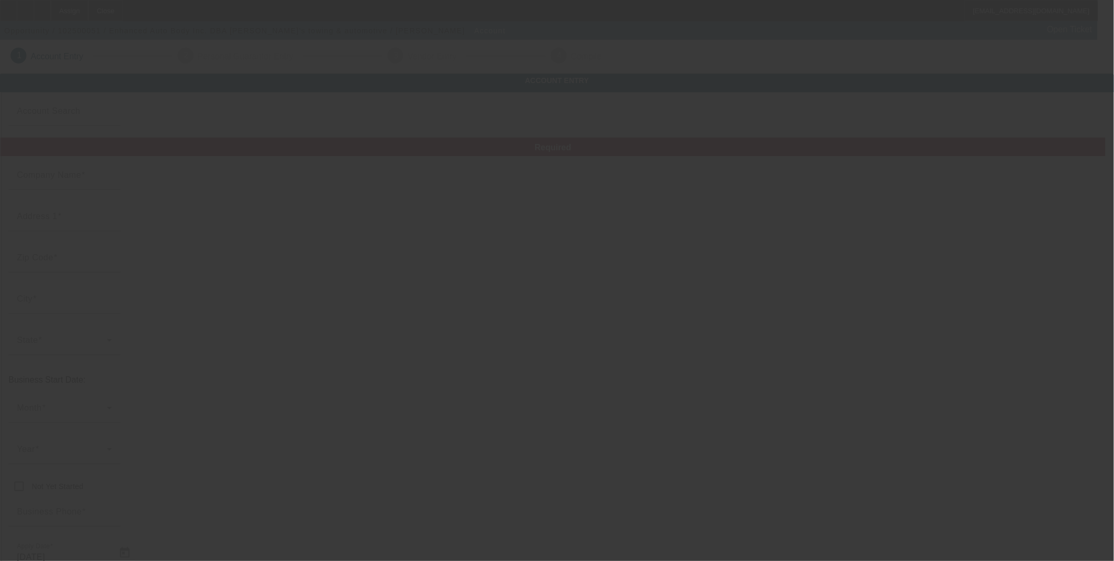
type input "Enhanced Auto Body Inc."
type input "290 n main st"
type input "10977"
type input "Spring valley"
type input "(845) 538-7893"
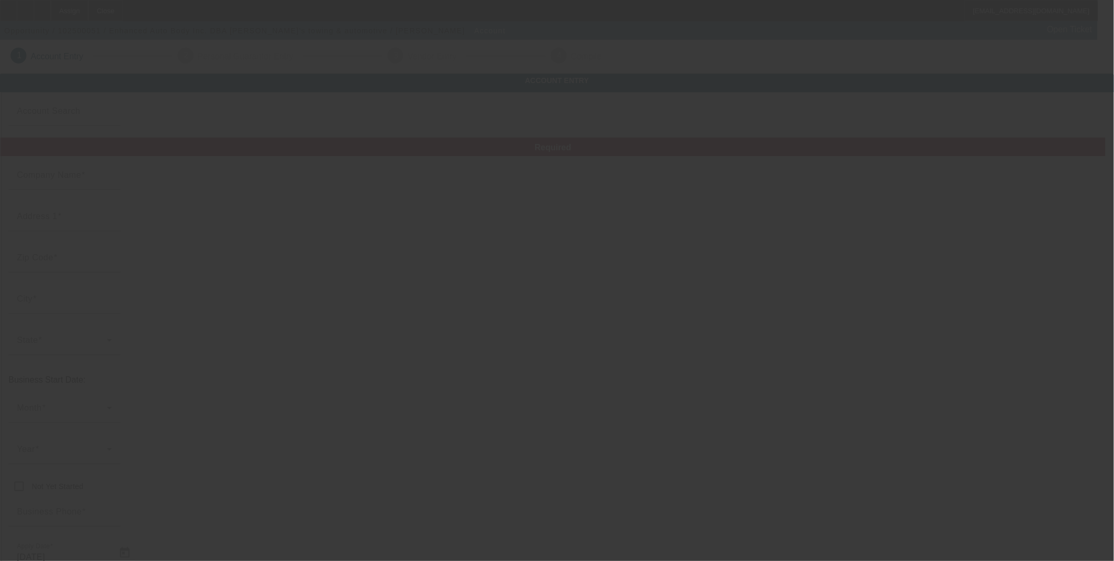
type input "Sam’s towing & automotive"
type input "mikemiddleton54@gmail.com"
type input "Rockland"
type input "630000976"
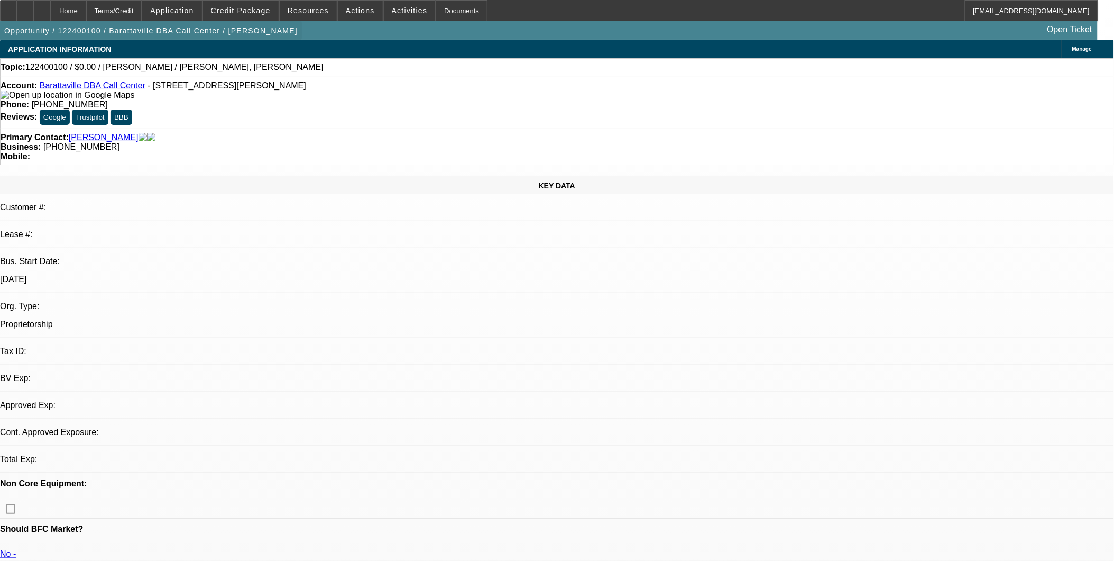
select select "0"
select select "2"
select select "0.1"
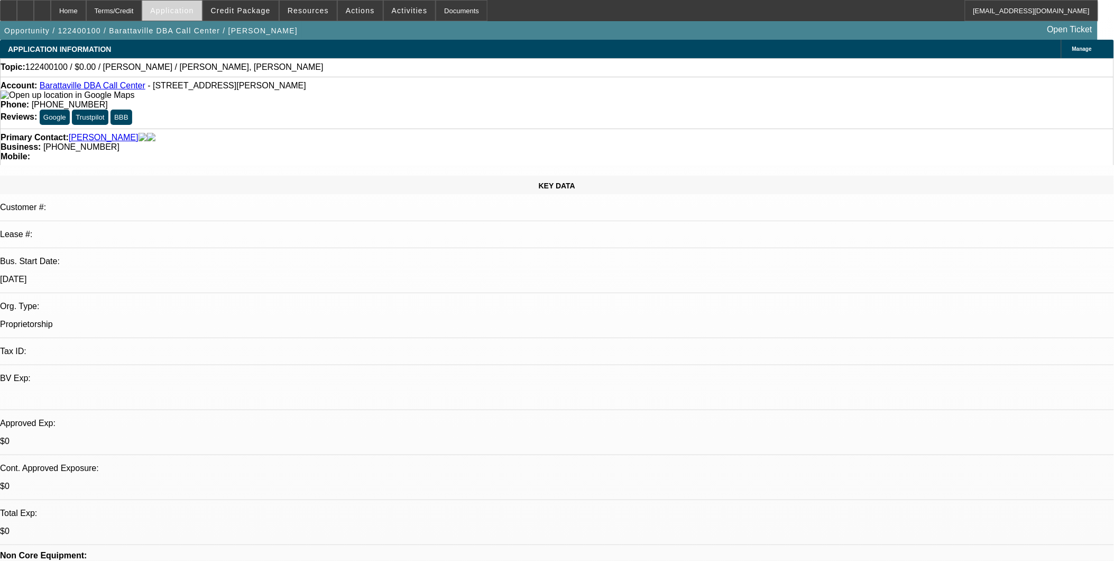
select select "1"
select select "2"
select select "4"
